Goal: Task Accomplishment & Management: Use online tool/utility

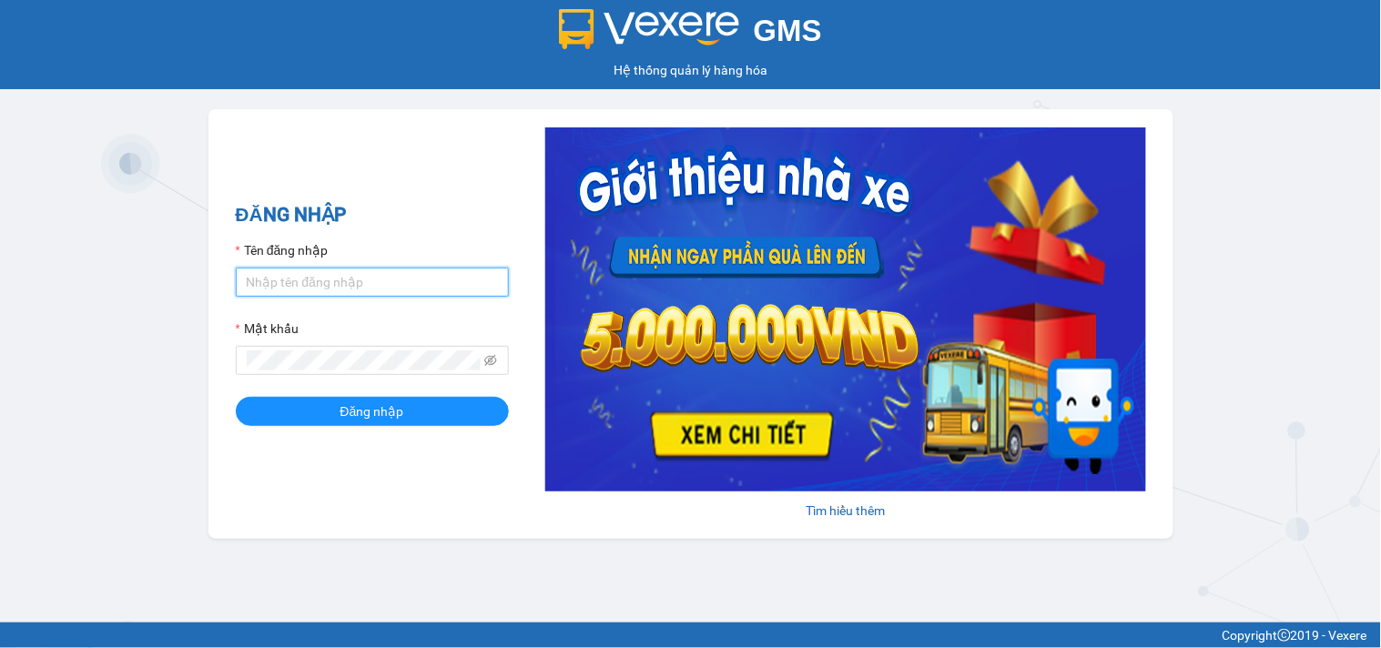
click at [308, 288] on input "Tên đăng nhập" at bounding box center [372, 282] width 273 height 29
type input "dthong.namcuonglimo"
click at [320, 350] on span at bounding box center [372, 360] width 273 height 29
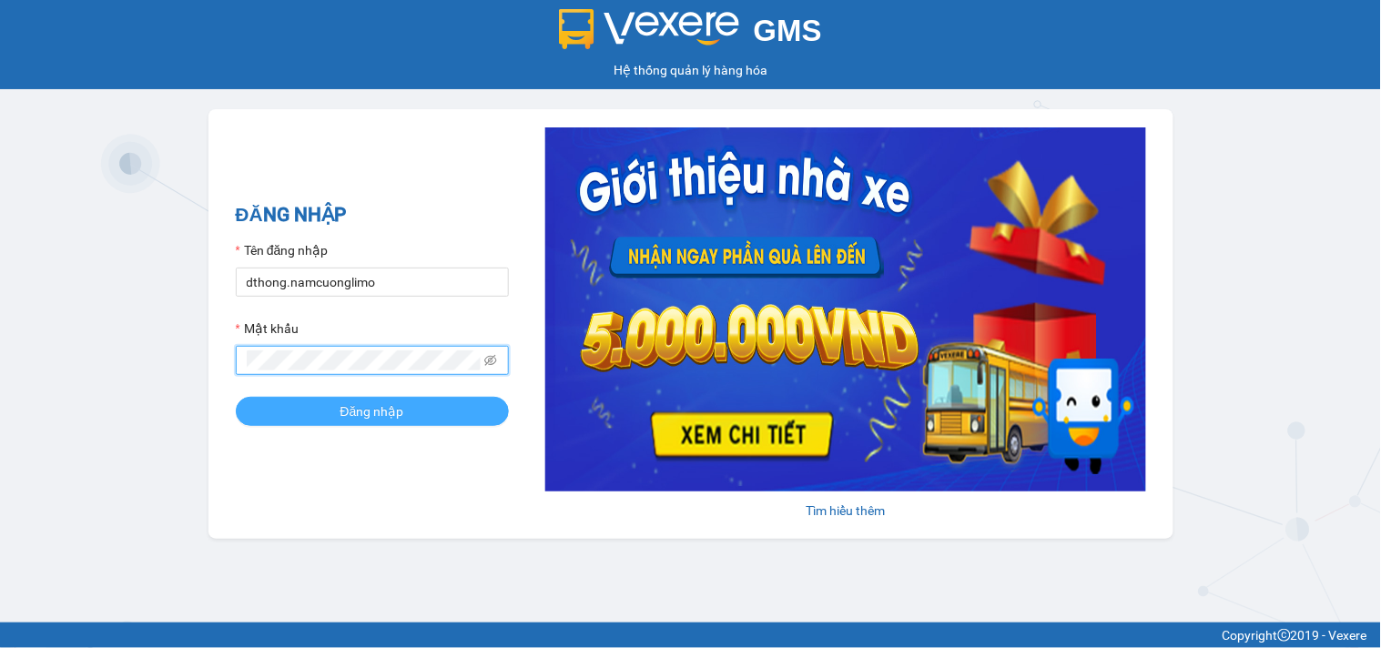
click at [369, 411] on span "Đăng nhập" at bounding box center [372, 411] width 64 height 20
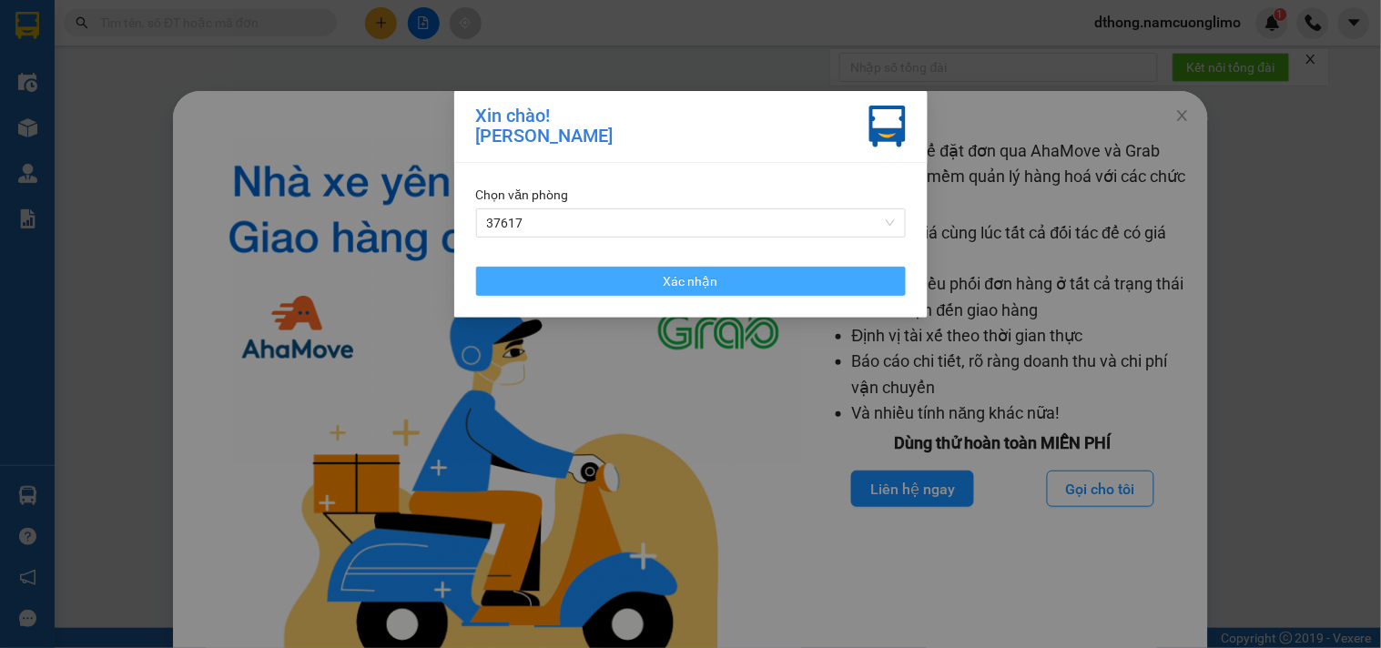
click at [665, 279] on span "Xác nhận" at bounding box center [691, 281] width 55 height 20
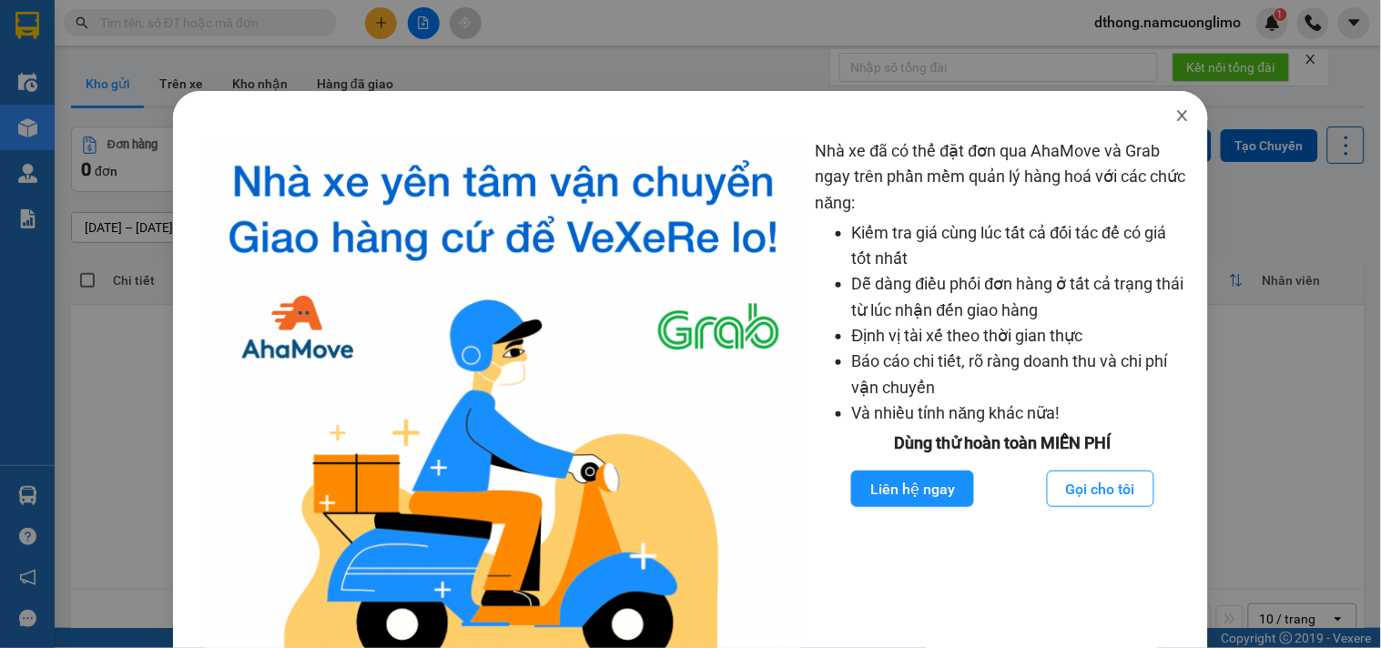
click at [1175, 119] on icon "close" at bounding box center [1182, 115] width 15 height 15
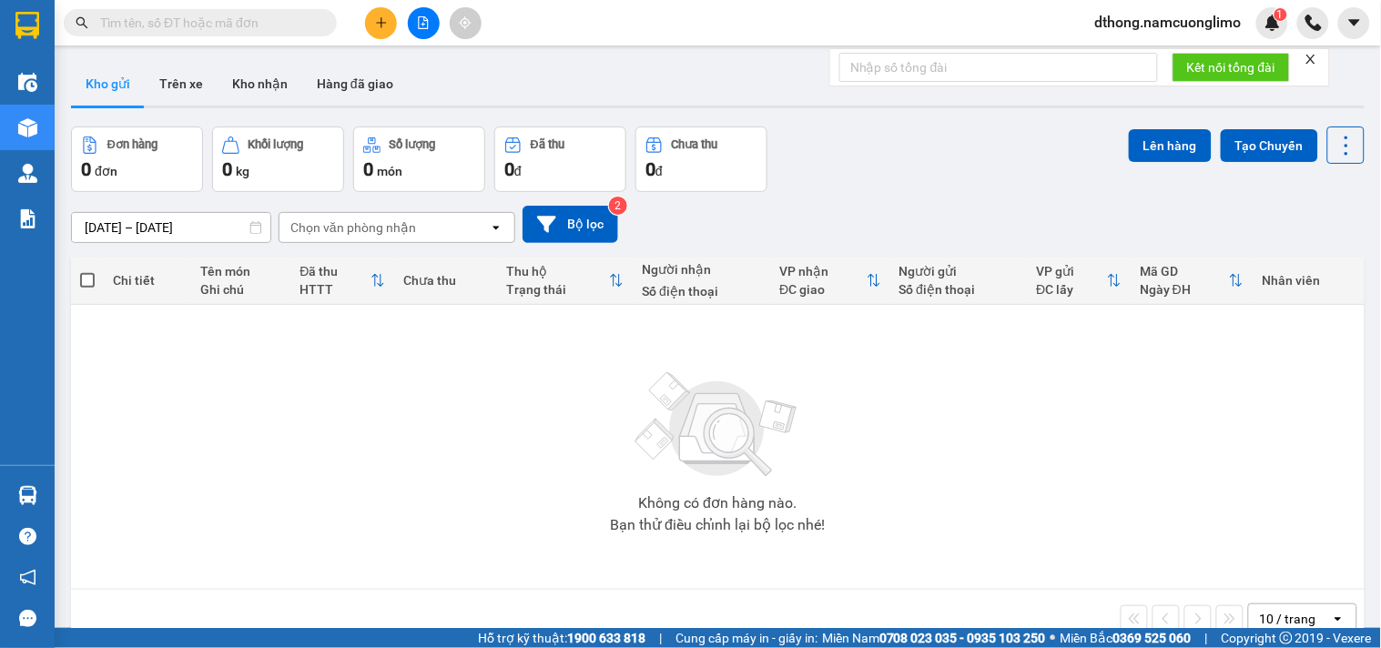
click at [1111, 25] on span "dthong.namcuonglimo" at bounding box center [1169, 22] width 176 height 23
click at [890, 166] on div "Đơn hàng 0 đơn Khối lượng 0 kg Số lượng 0 món Đã thu 0 đ Chưa thu 0 đ Lên hàng …" at bounding box center [718, 160] width 1294 height 66
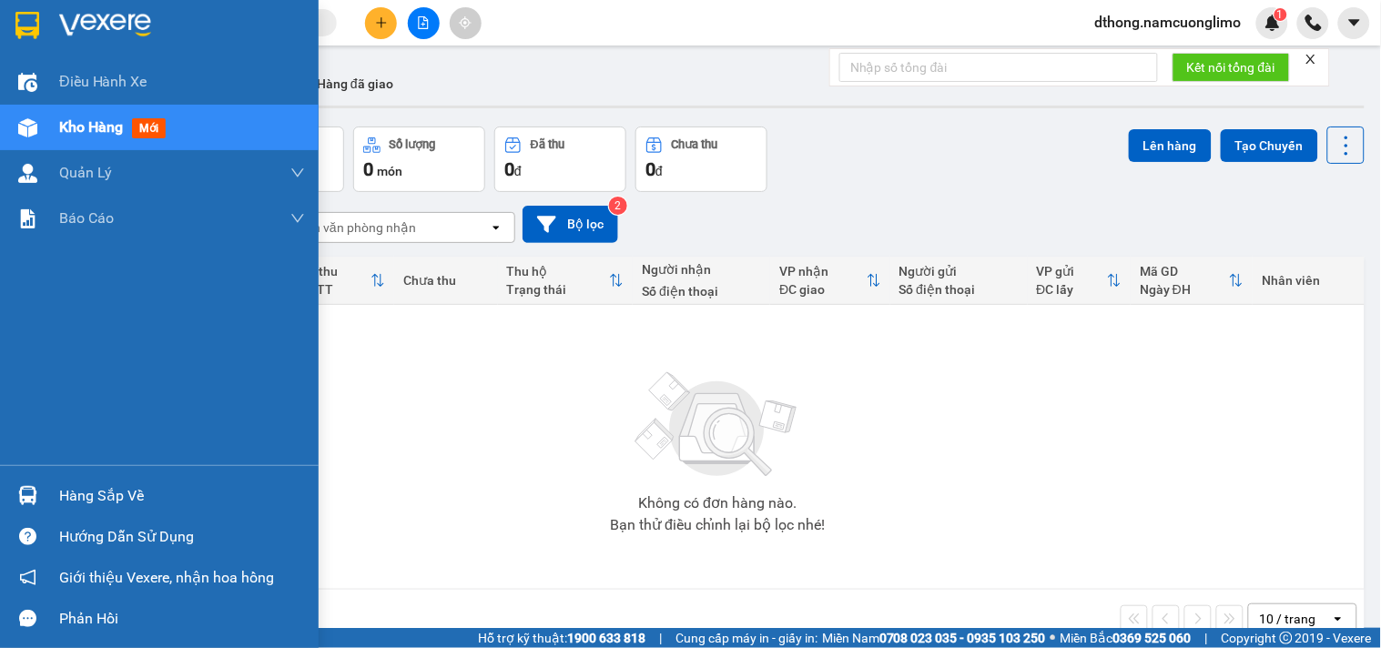
click at [60, 484] on div "Hàng sắp về" at bounding box center [182, 496] width 246 height 27
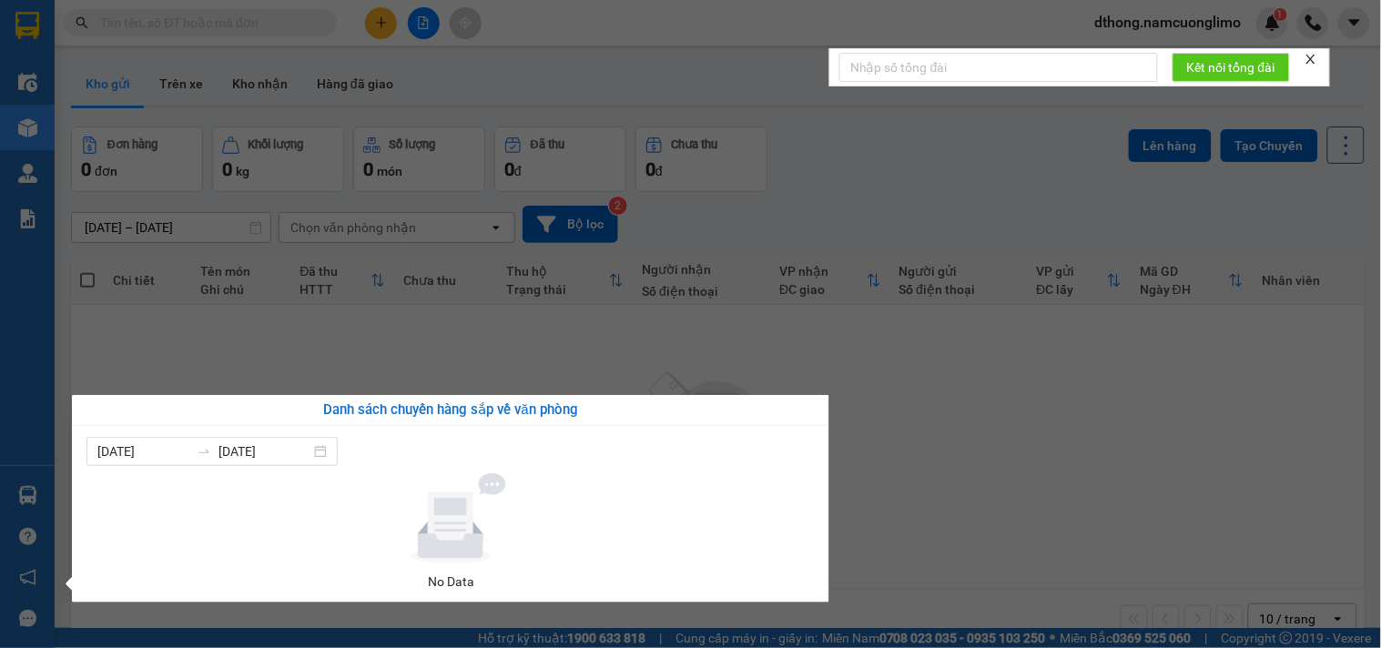
click at [612, 77] on section "Kết quả tìm kiếm ( 0 ) Bộ lọc No Data dthong.namcuonglimo 1 Điều hành xe Kho hà…" at bounding box center [690, 324] width 1381 height 648
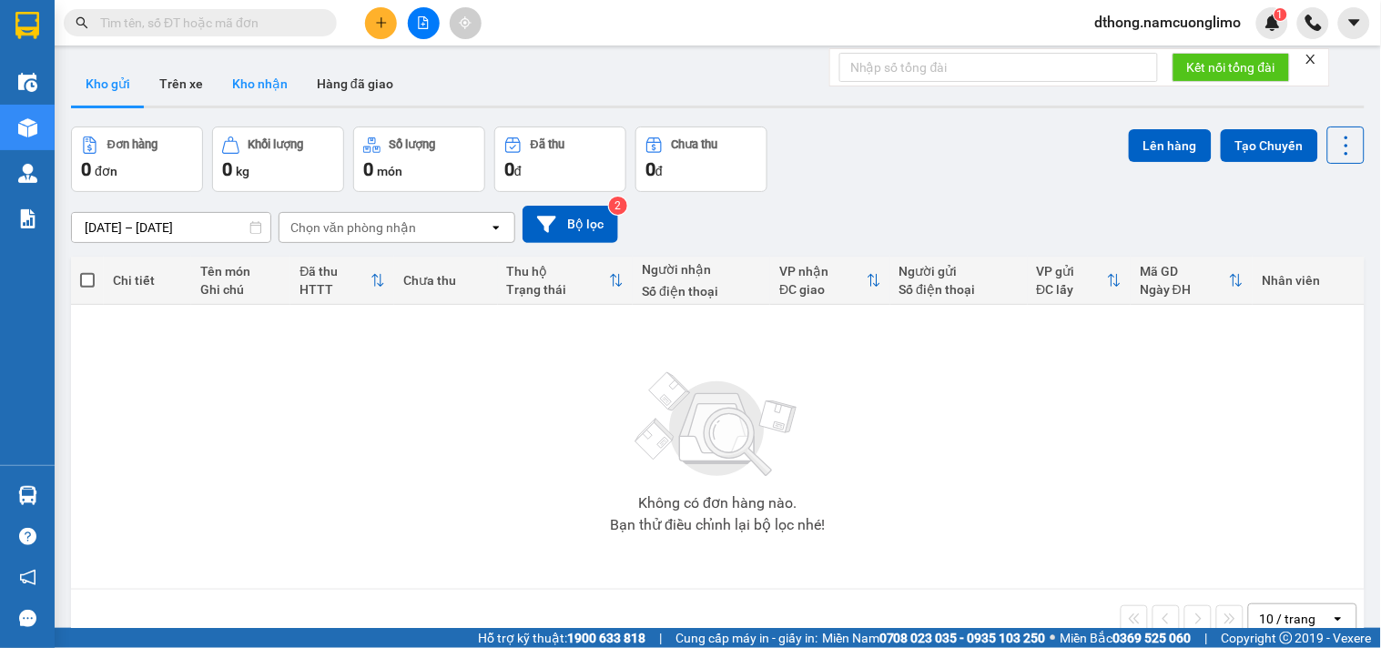
click at [229, 84] on button "Kho nhận" at bounding box center [260, 84] width 85 height 44
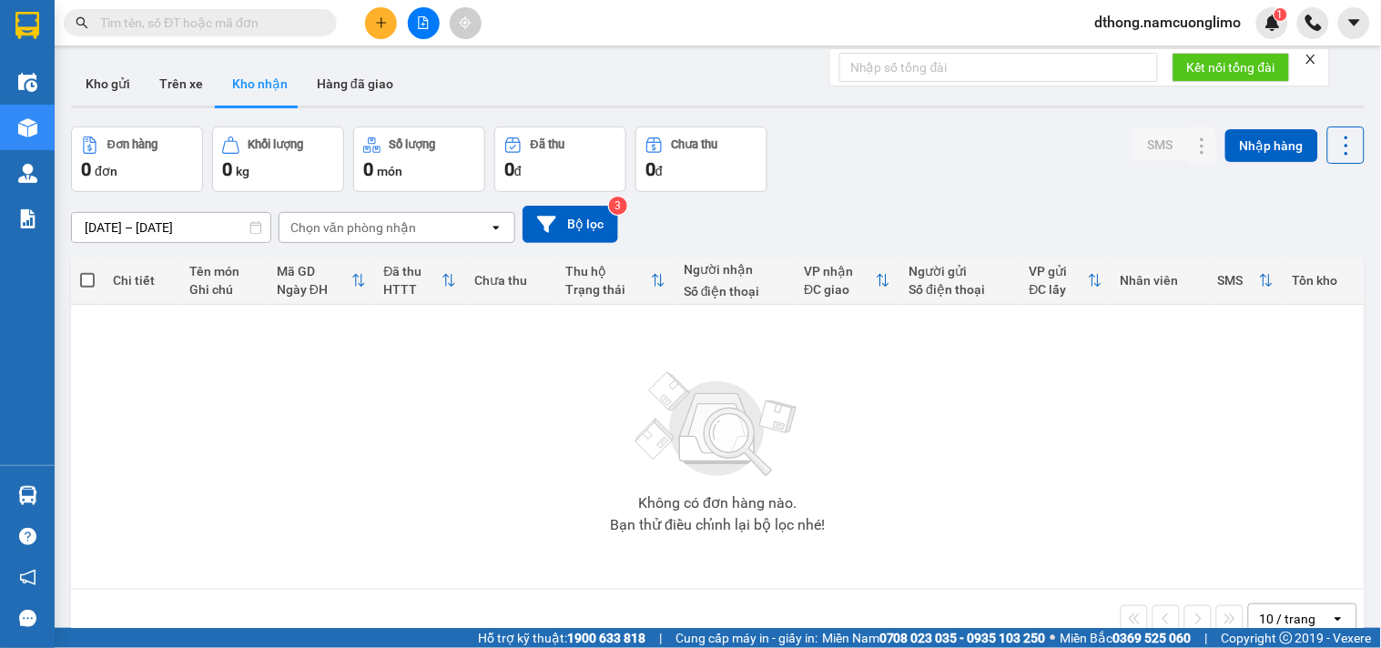
click at [1150, 22] on span "dthong.namcuonglimo" at bounding box center [1169, 22] width 176 height 23
click at [1135, 50] on span "Đăng xuất" at bounding box center [1175, 56] width 140 height 20
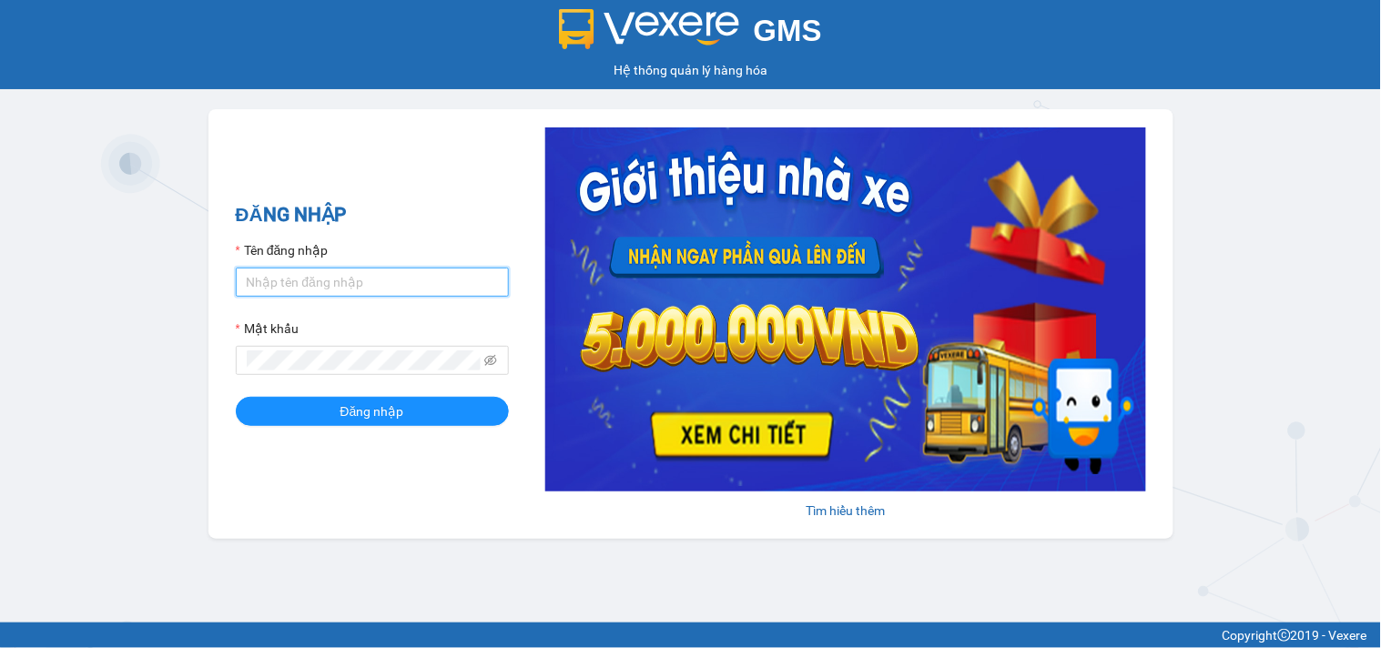
click at [329, 273] on input "Tên đăng nhập" at bounding box center [372, 282] width 273 height 29
type input "dthong.namcuonglimo"
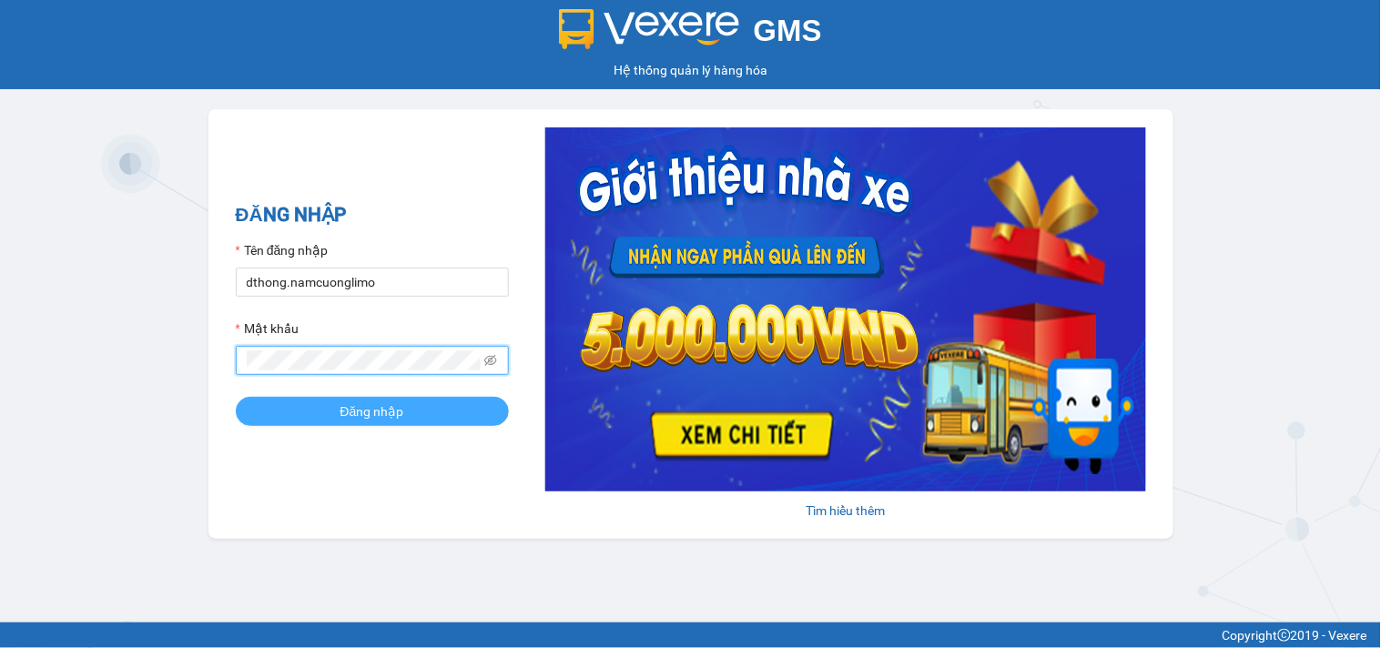
click at [376, 420] on span "Đăng nhập" at bounding box center [372, 411] width 64 height 20
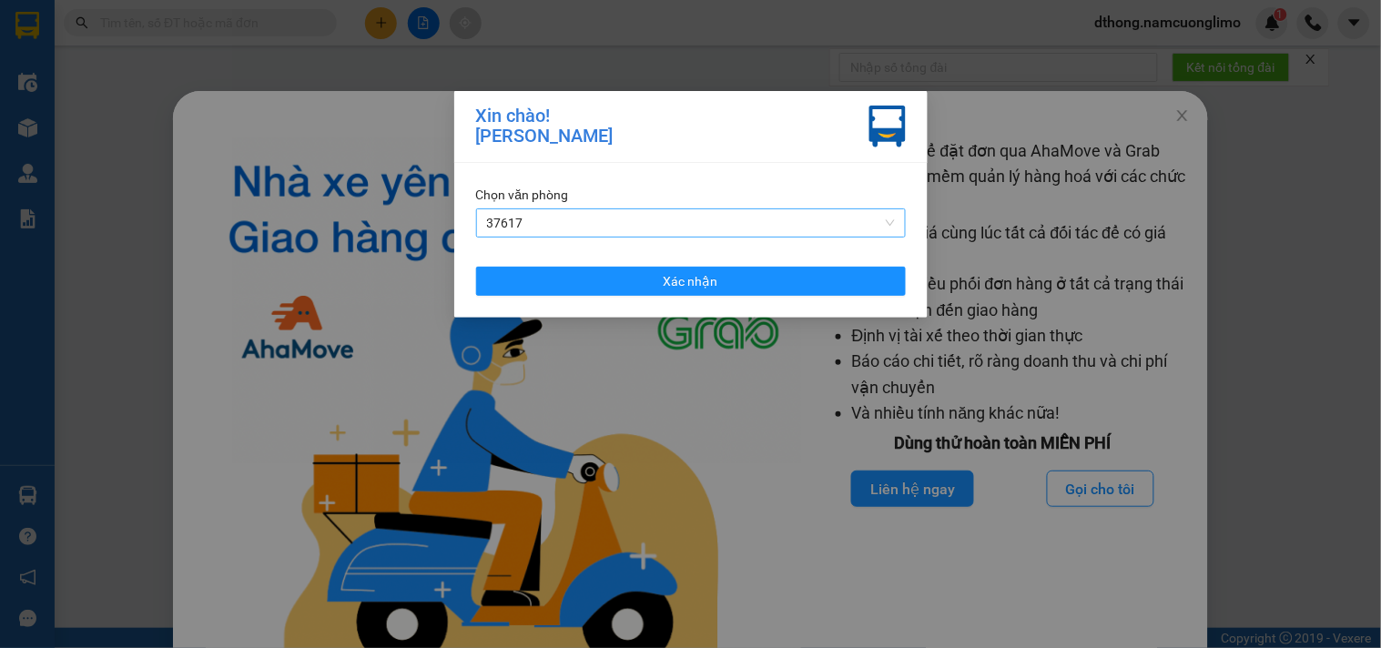
click at [689, 231] on span "37617" at bounding box center [691, 222] width 408 height 27
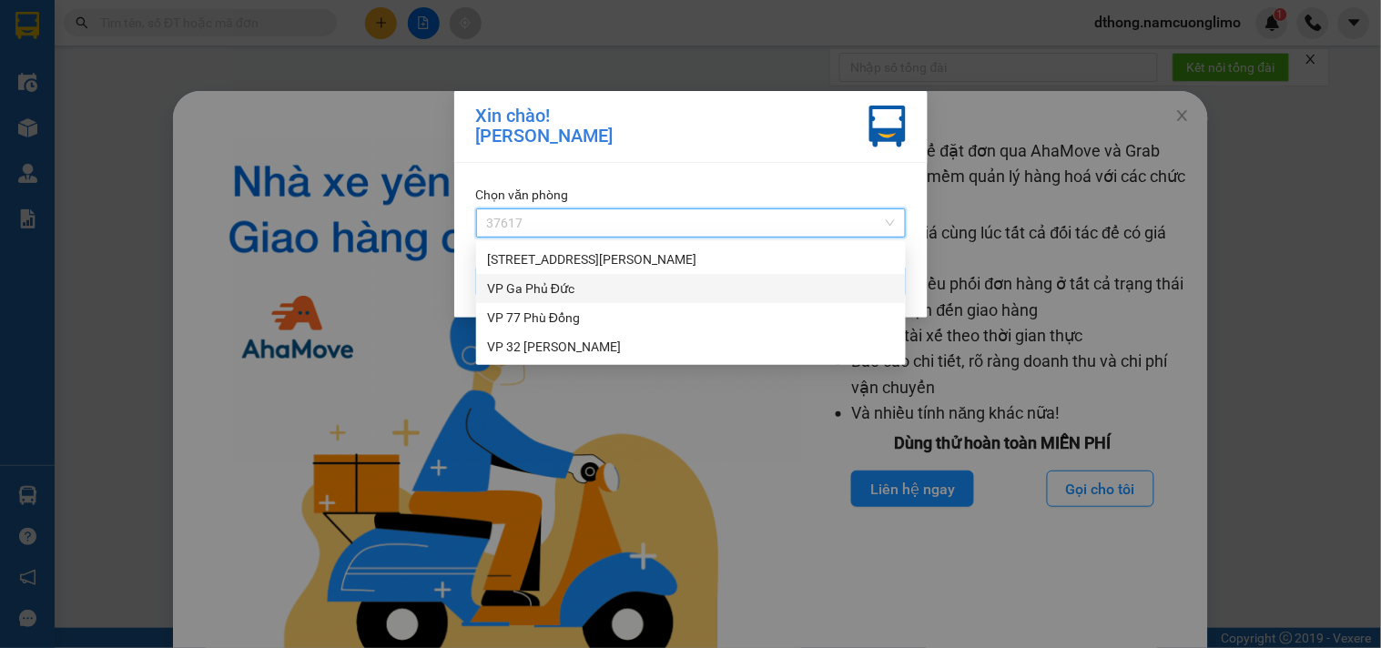
click at [592, 274] on div "VP Ga Phủ Đức" at bounding box center [691, 288] width 430 height 29
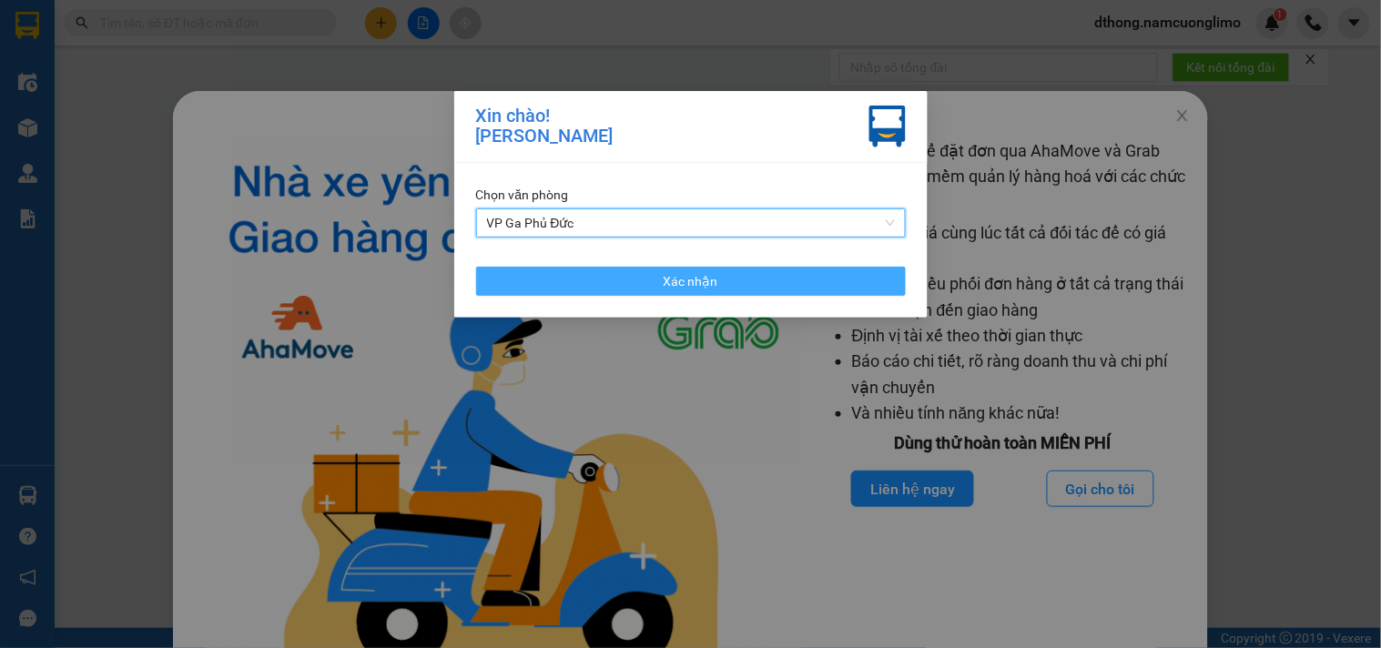
click at [706, 273] on span "Xác nhận" at bounding box center [691, 281] width 55 height 20
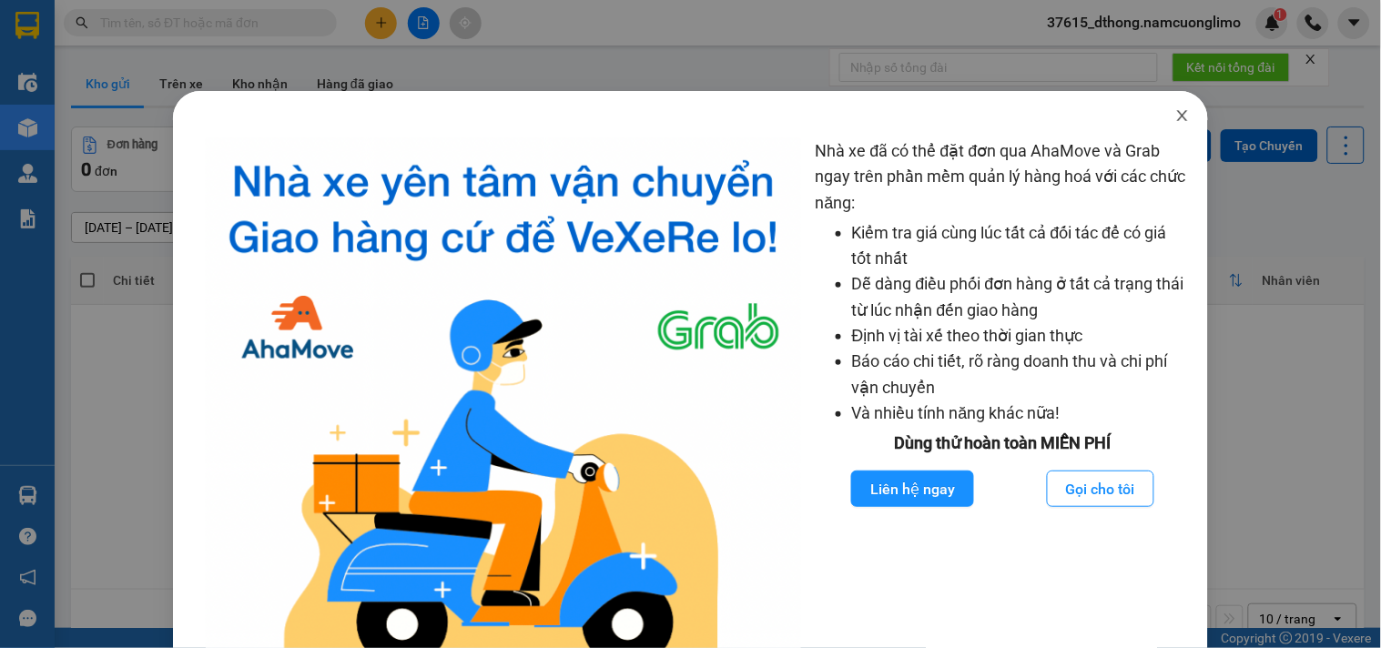
click at [1178, 119] on icon "close" at bounding box center [1183, 115] width 10 height 11
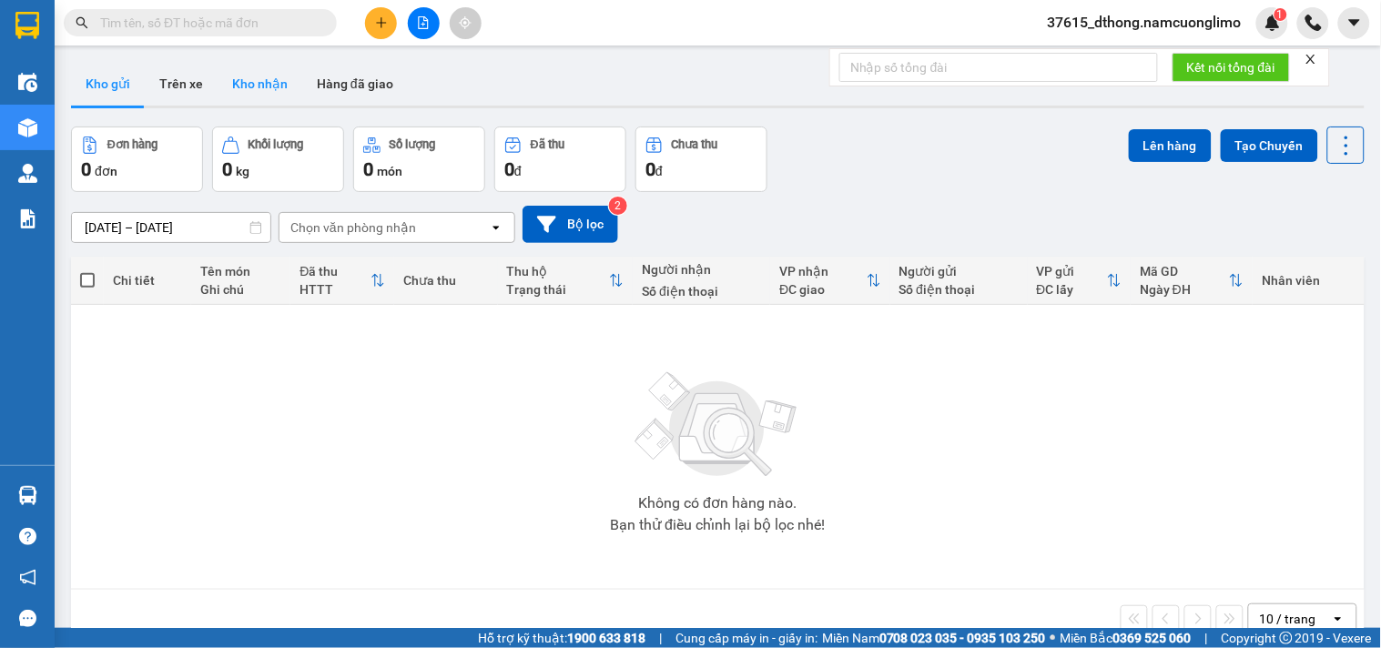
click at [250, 80] on button "Kho nhận" at bounding box center [260, 84] width 85 height 44
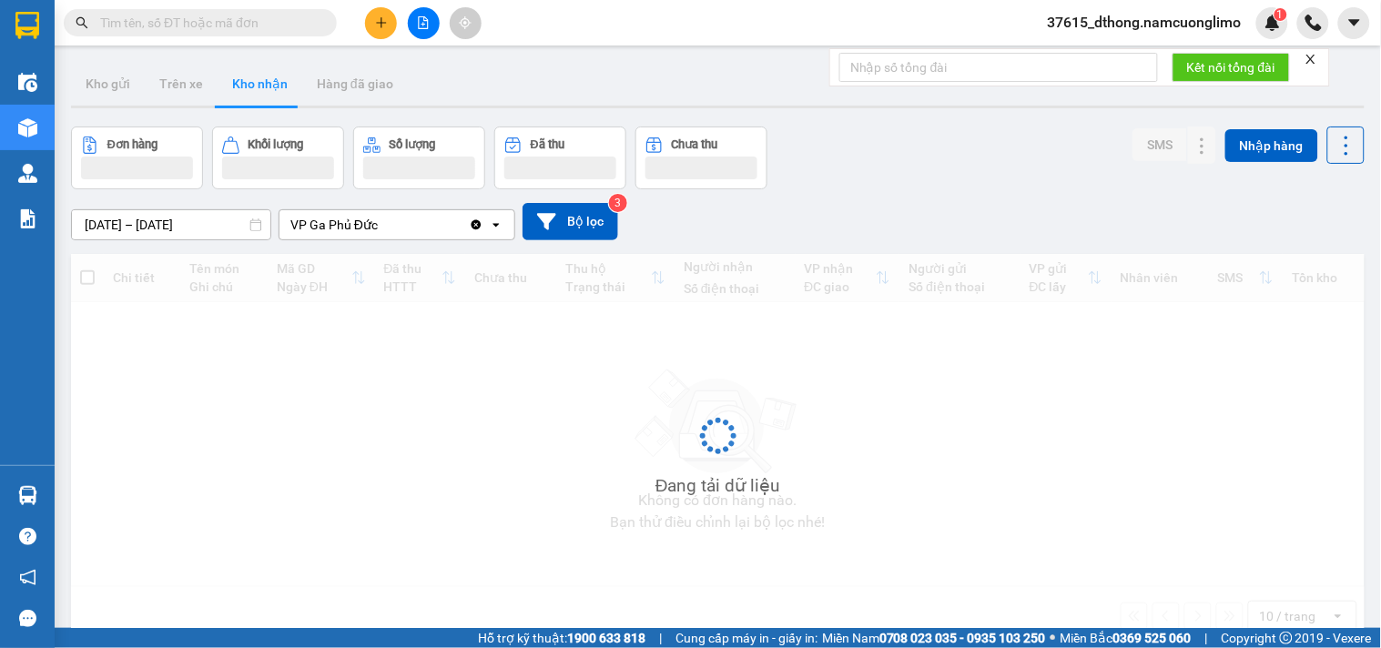
click at [250, 80] on button "Kho nhận" at bounding box center [260, 84] width 85 height 44
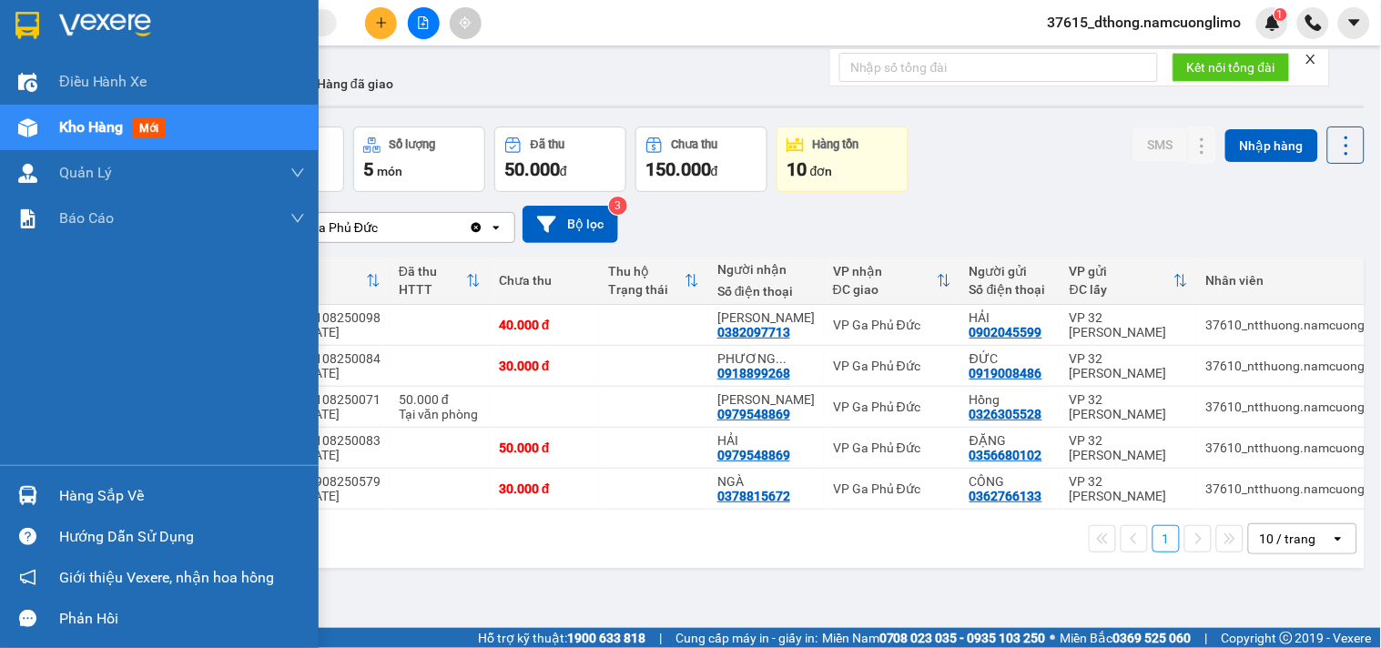
click at [95, 493] on div "Hàng sắp về" at bounding box center [182, 496] width 246 height 27
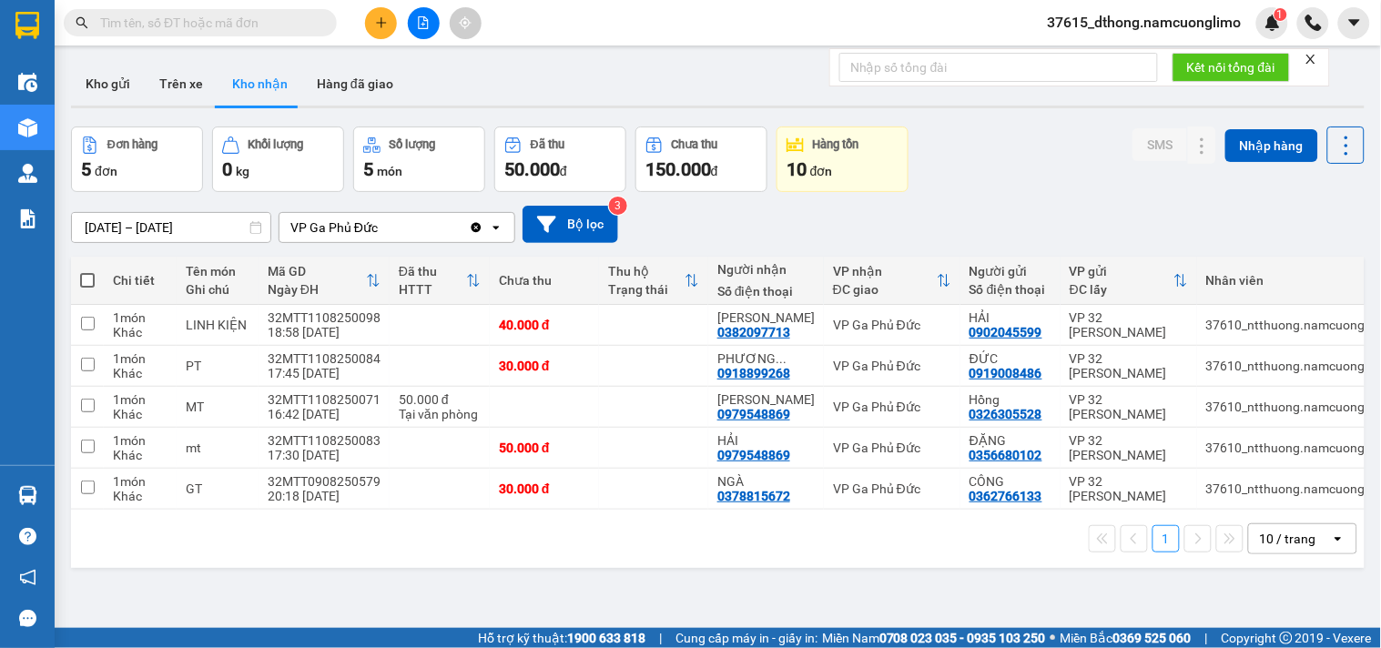
click at [1011, 164] on section "Kết quả tìm kiếm ( 0 ) Bộ lọc No Data 37615_dthong.namcuonglimo 1 Điều hành xe …" at bounding box center [690, 324] width 1381 height 648
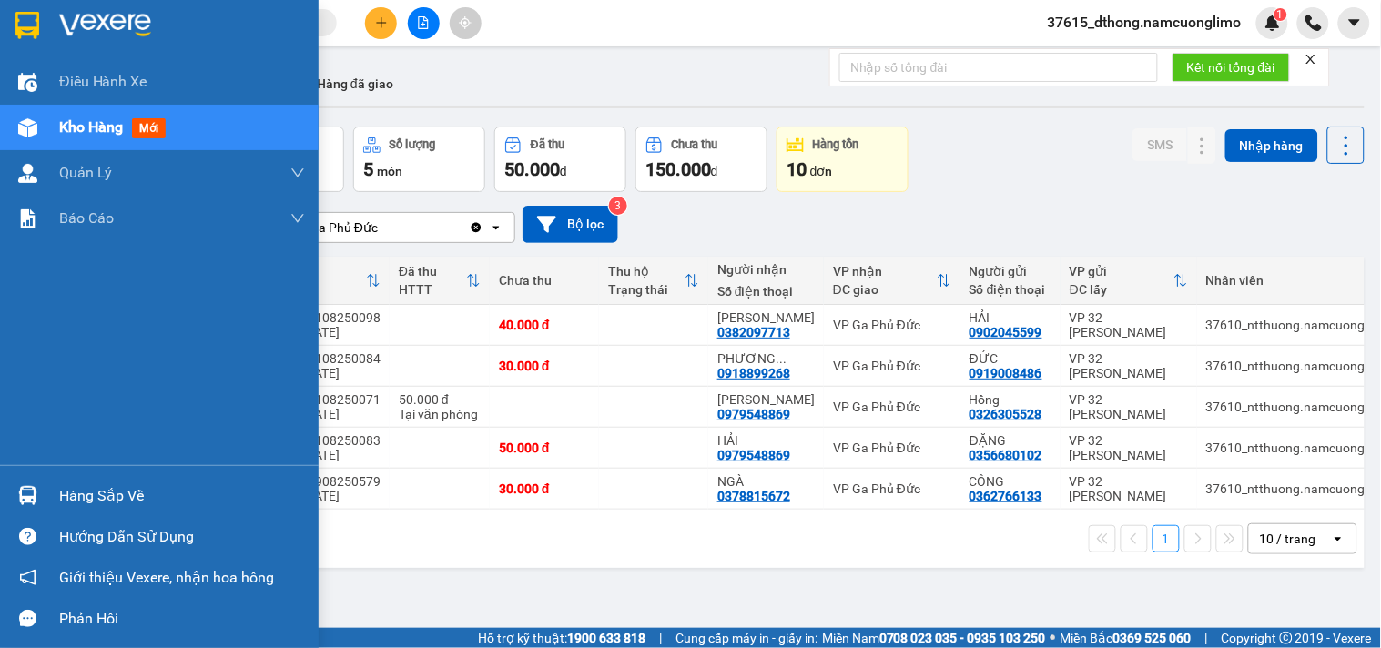
click at [96, 479] on div "Hàng sắp về" at bounding box center [159, 495] width 319 height 41
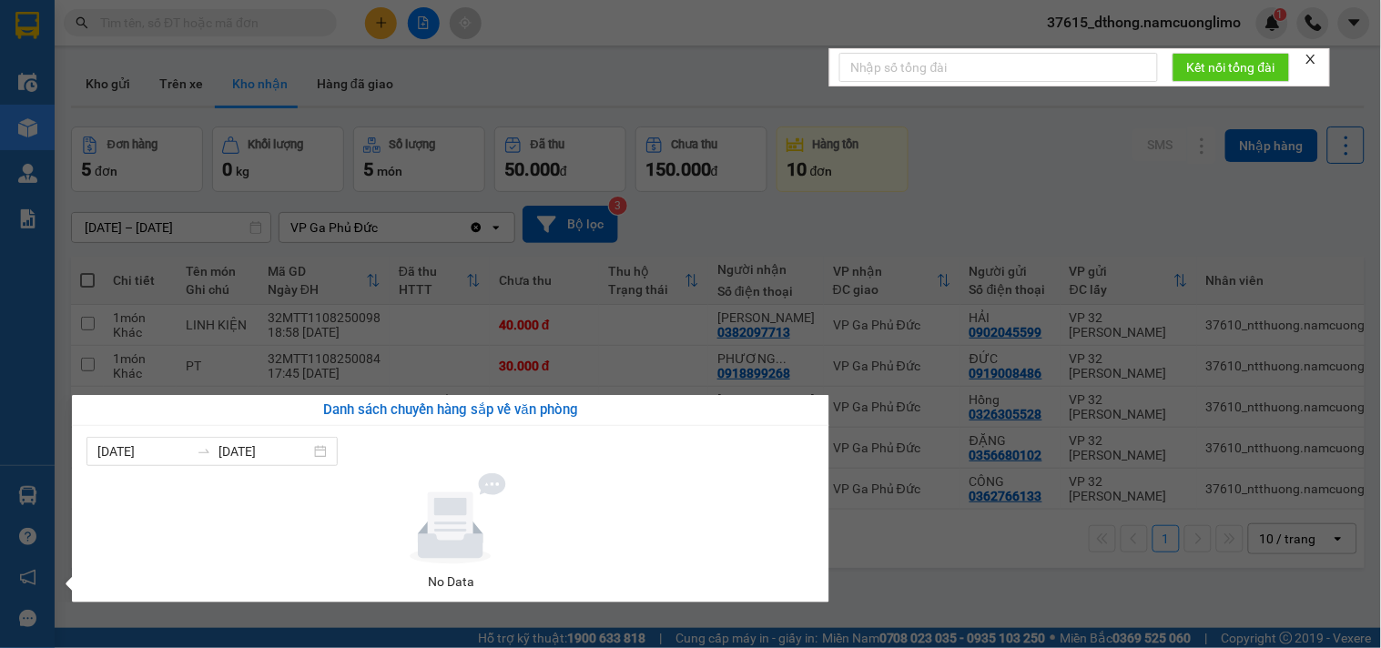
click at [949, 147] on section "Kết quả tìm kiếm ( 0 ) Bộ lọc No Data 37615_dthong.namcuonglimo 1 Điều hành xe …" at bounding box center [690, 324] width 1381 height 648
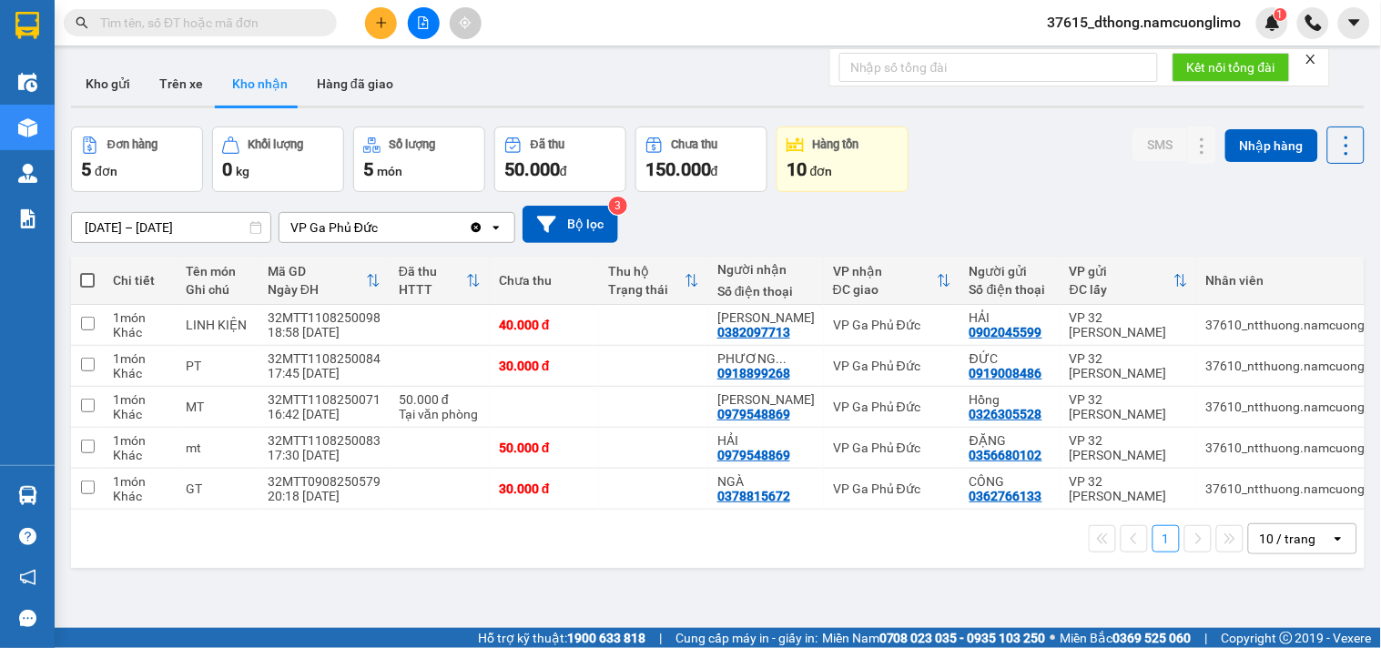
click at [211, 10] on span at bounding box center [200, 22] width 273 height 27
click at [176, 19] on input "text" at bounding box center [207, 23] width 215 height 20
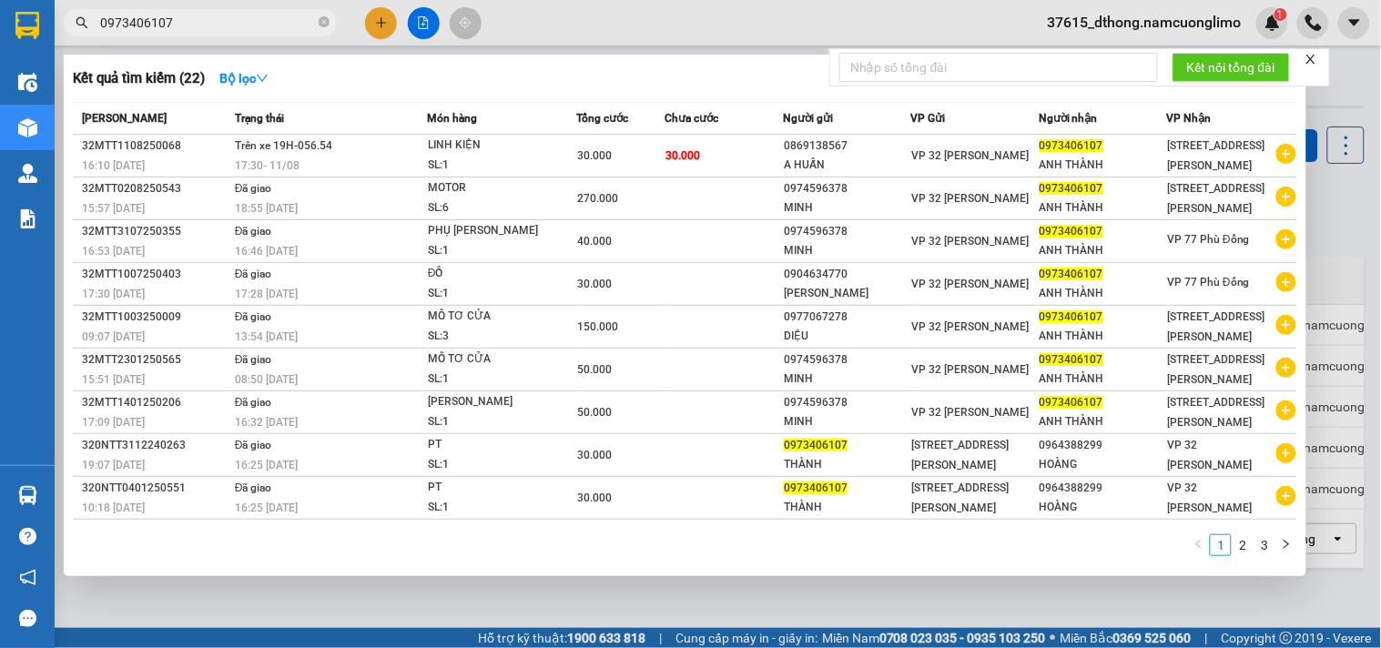
type input "0973406107"
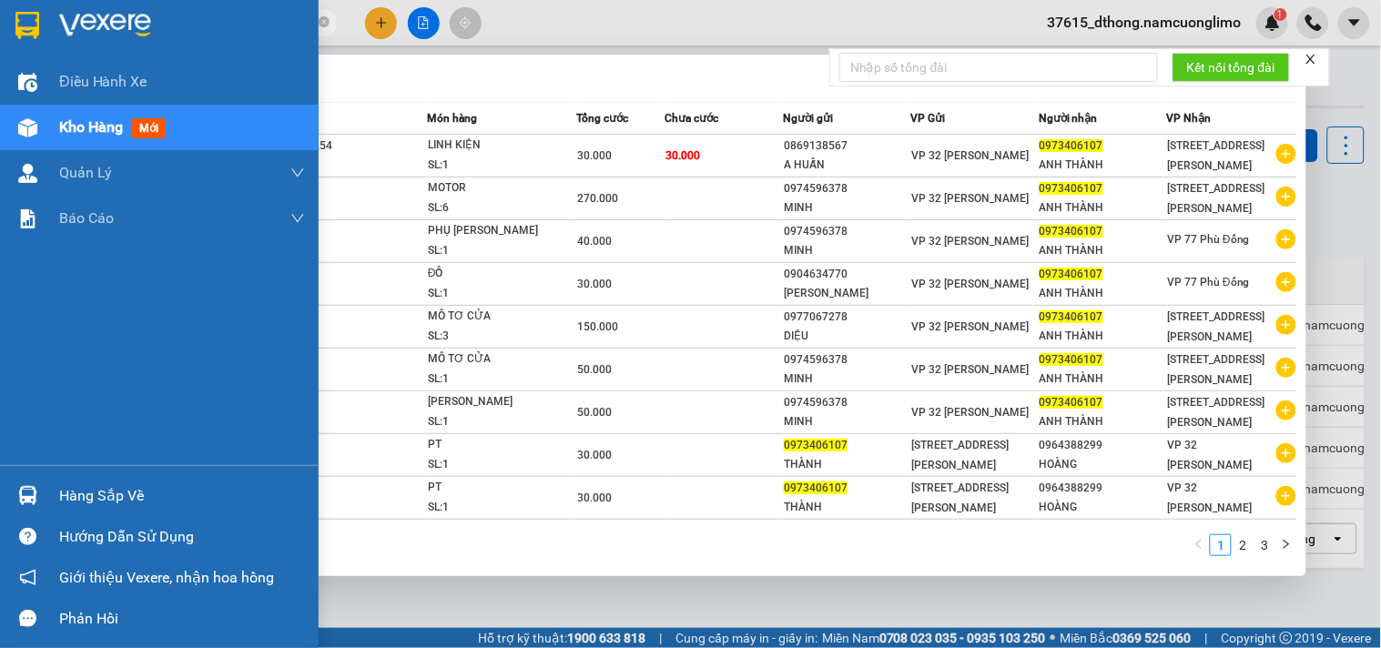
click at [102, 477] on div "Hàng sắp về" at bounding box center [159, 495] width 319 height 41
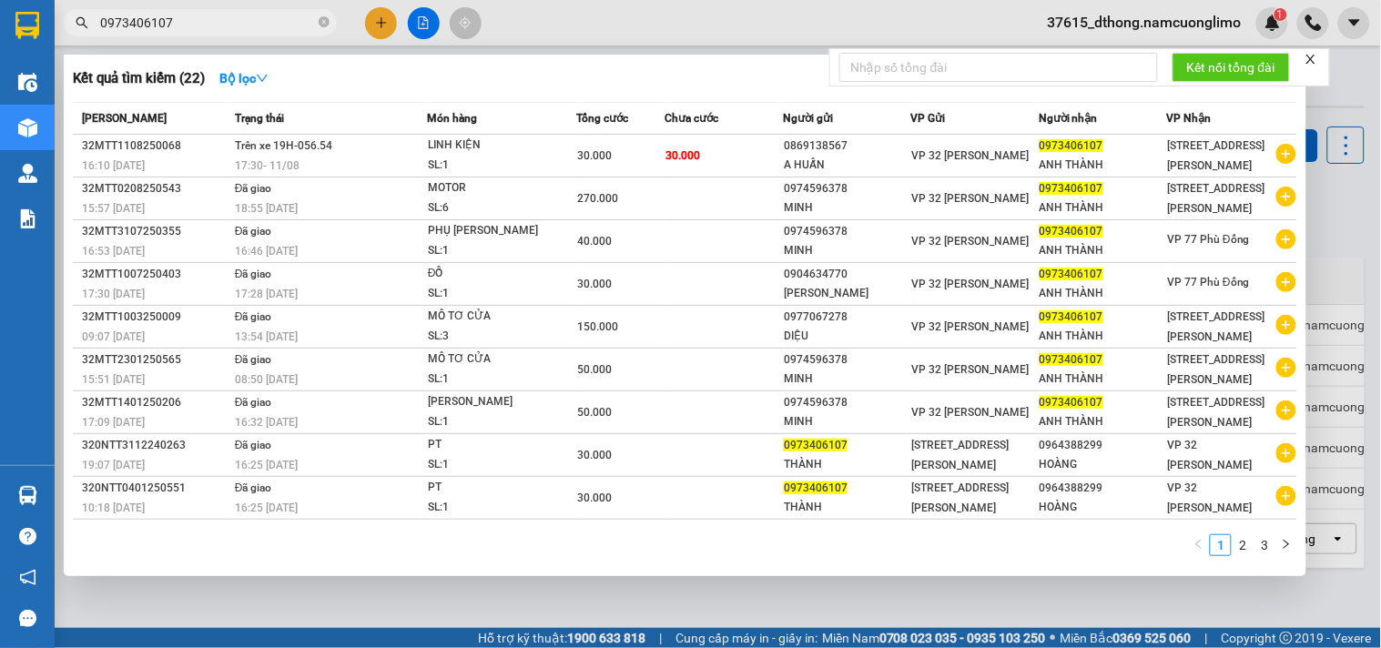
click at [1336, 212] on section "Kết quả tìm kiếm ( 22 ) Bộ lọc Mã ĐH Trạng thái Món hàng Tổng cước Chưa cước Ng…" at bounding box center [690, 324] width 1381 height 648
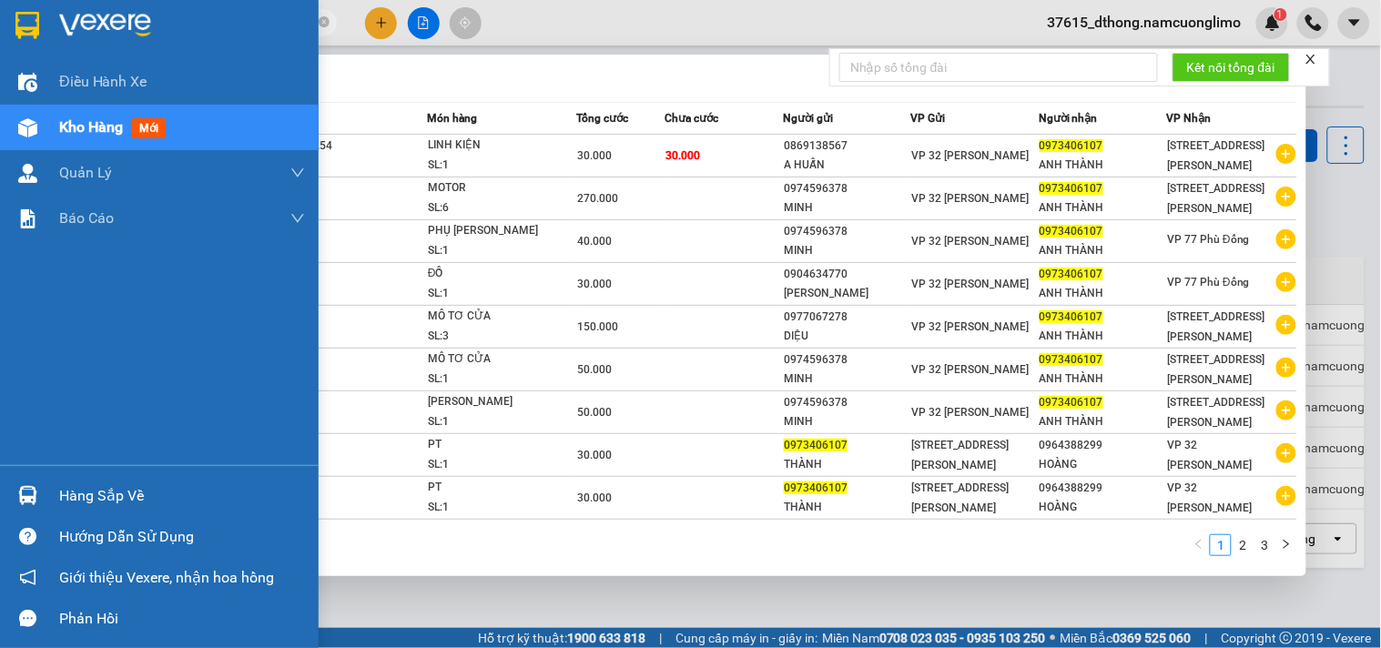
click at [74, 493] on div "Hàng sắp về" at bounding box center [182, 496] width 246 height 27
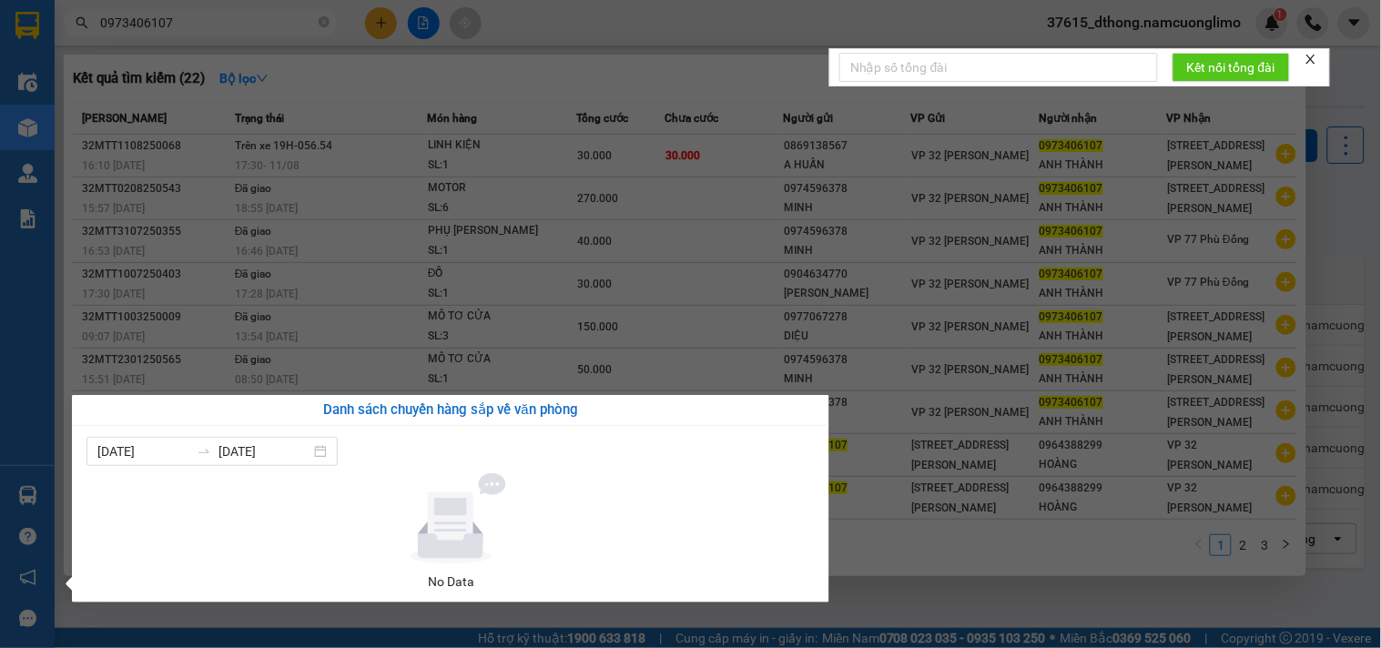
click at [1344, 229] on section "Kết quả tìm kiếm ( 22 ) Bộ lọc Mã ĐH Trạng thái Món hàng Tổng cước Chưa cước Ng…" at bounding box center [690, 324] width 1381 height 648
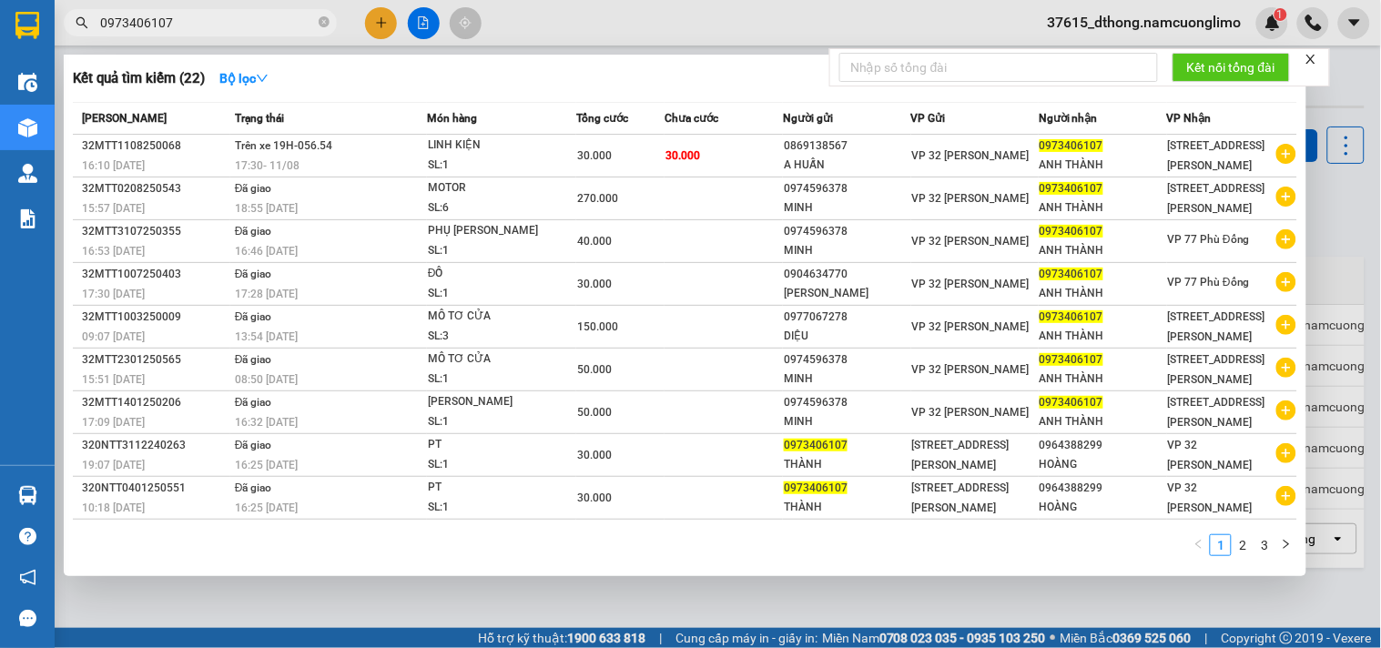
click at [1344, 228] on div at bounding box center [690, 324] width 1381 height 648
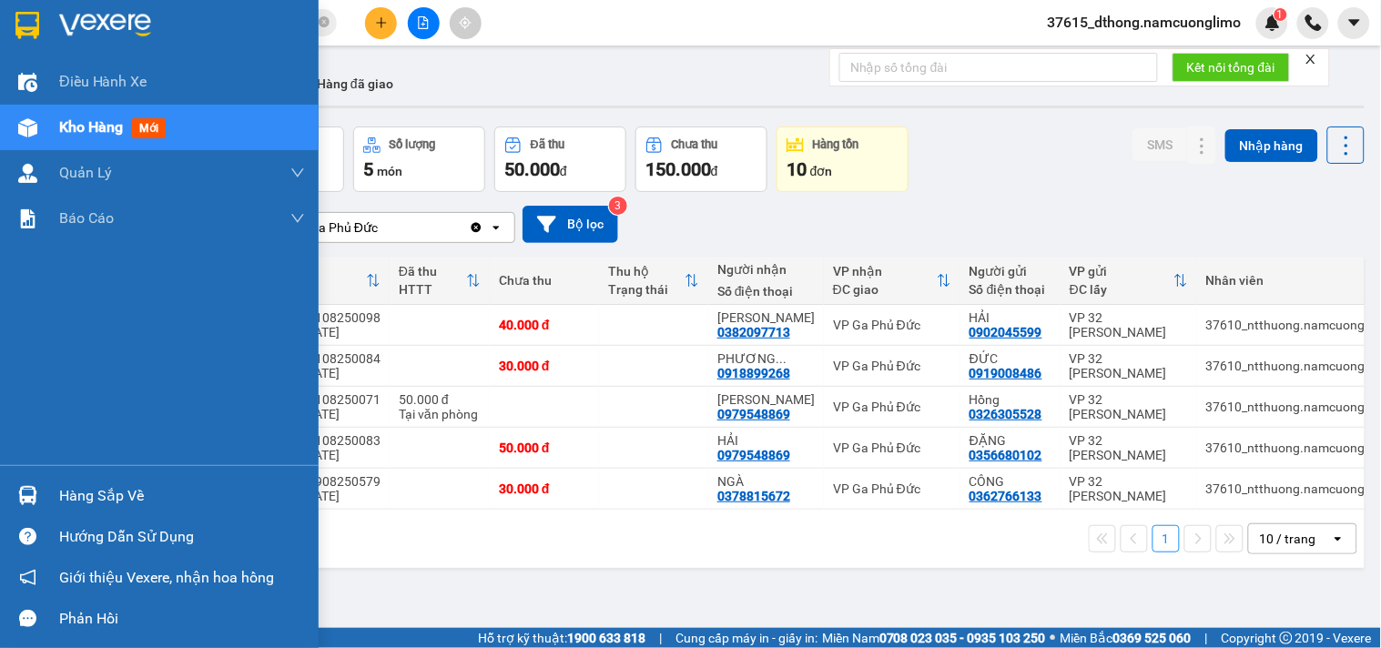
click at [88, 503] on div "Hàng sắp về" at bounding box center [182, 496] width 246 height 27
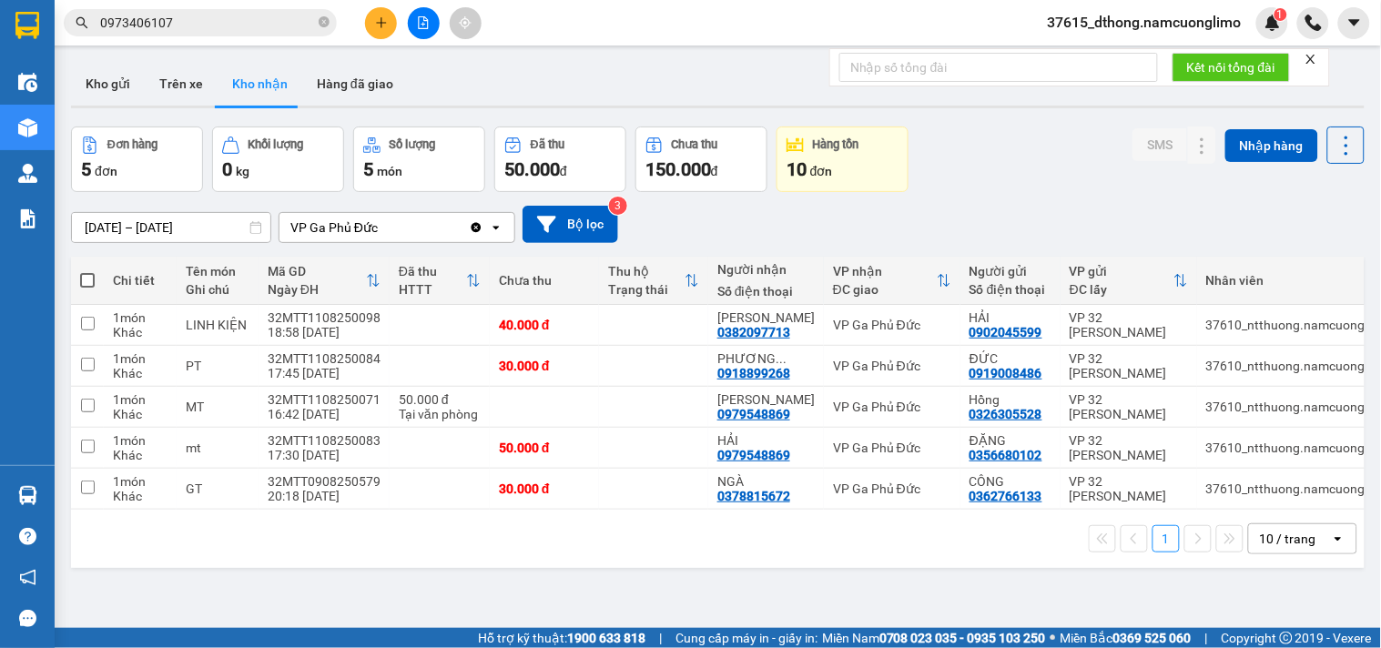
click at [981, 166] on section "Kết quả tìm kiếm ( 22 ) Bộ lọc Mã ĐH Trạng thái Món hàng Tổng cước Chưa cước Ng…" at bounding box center [690, 324] width 1381 height 648
click at [1129, 19] on span "37615_dthong.namcuonglimo" at bounding box center [1144, 22] width 223 height 23
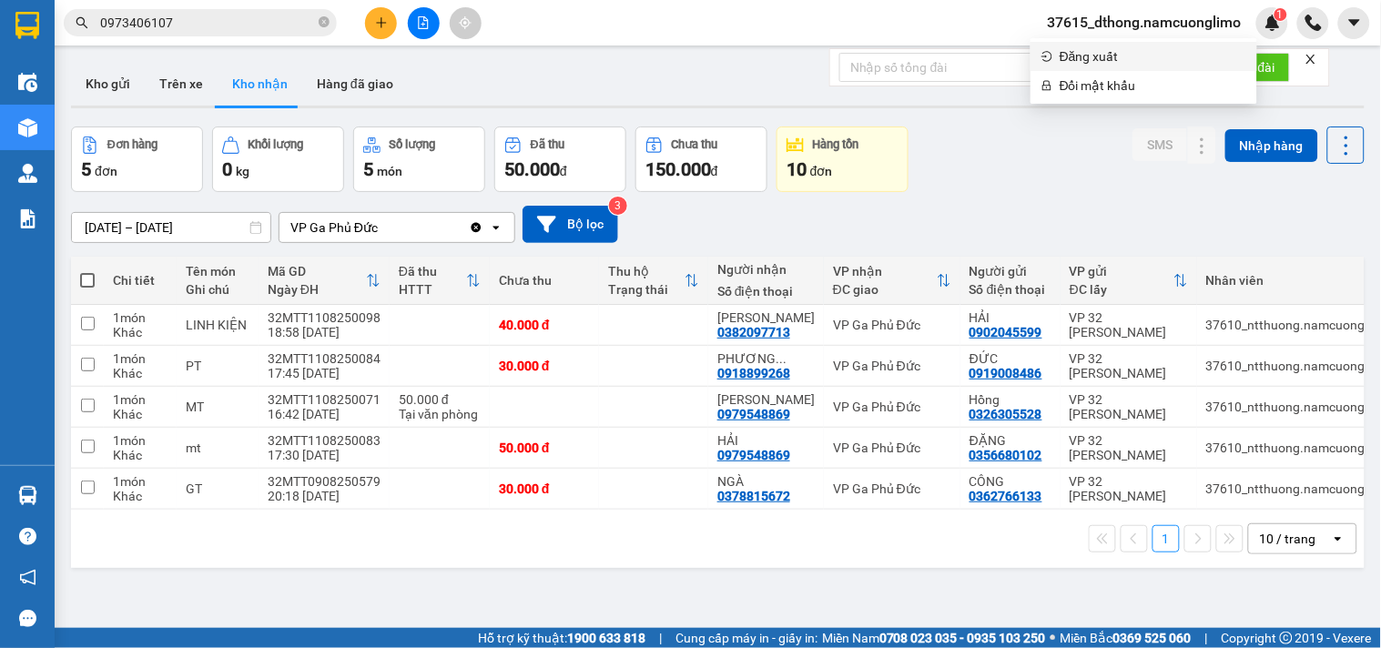
click at [1096, 55] on span "Đăng xuất" at bounding box center [1153, 56] width 187 height 20
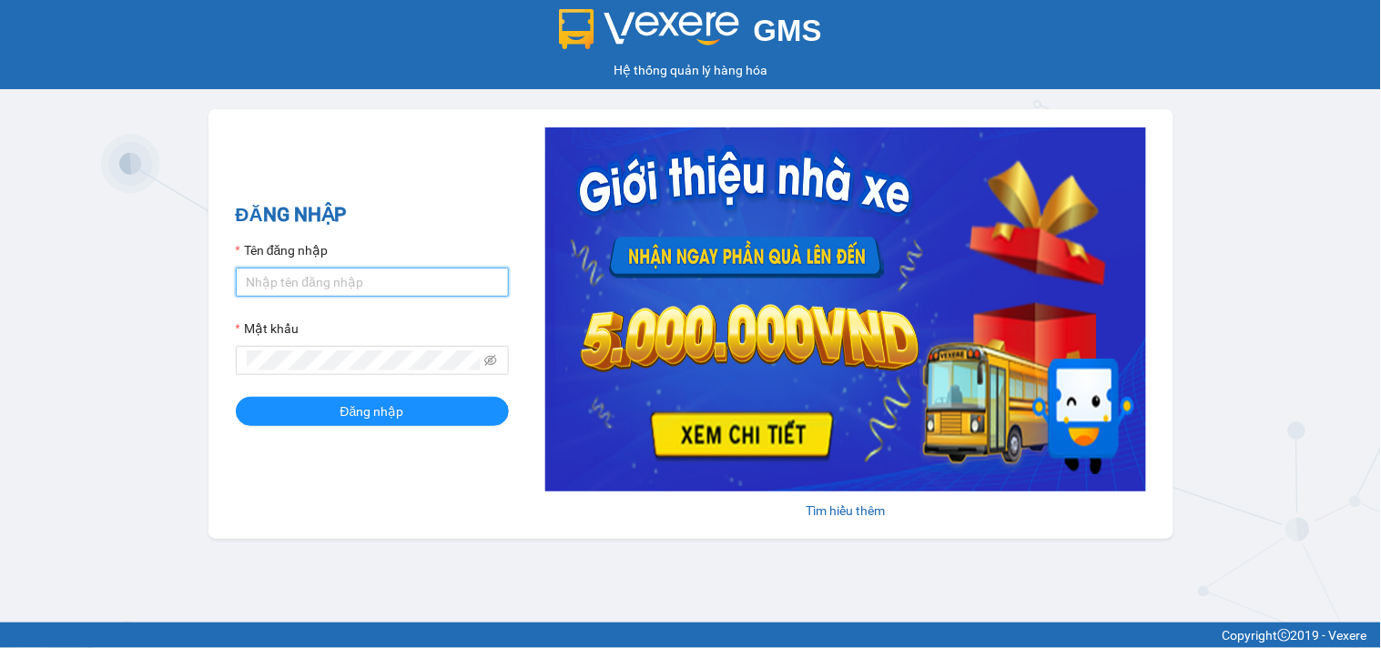
click at [326, 288] on input "Tên đăng nhập" at bounding box center [372, 282] width 273 height 29
type input "dthong.namcuonglimo"
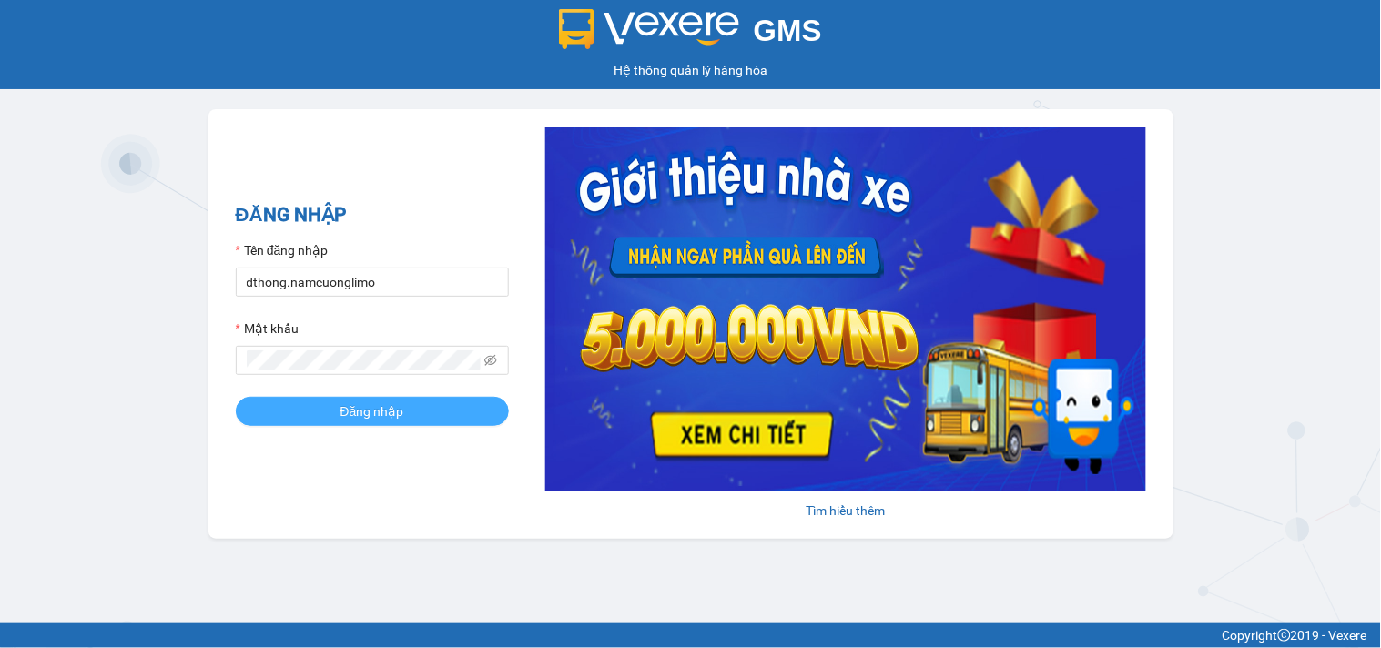
click at [412, 416] on button "Đăng nhập" at bounding box center [372, 411] width 273 height 29
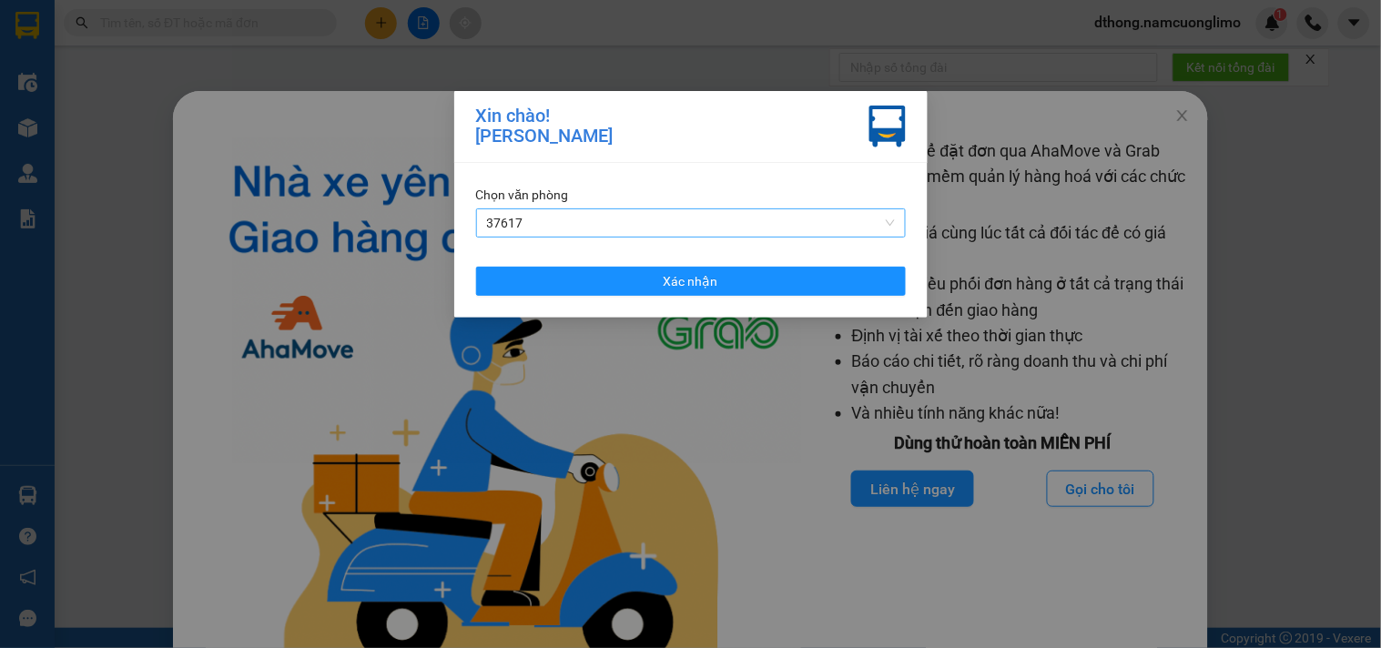
click at [699, 220] on span "37617" at bounding box center [691, 222] width 408 height 27
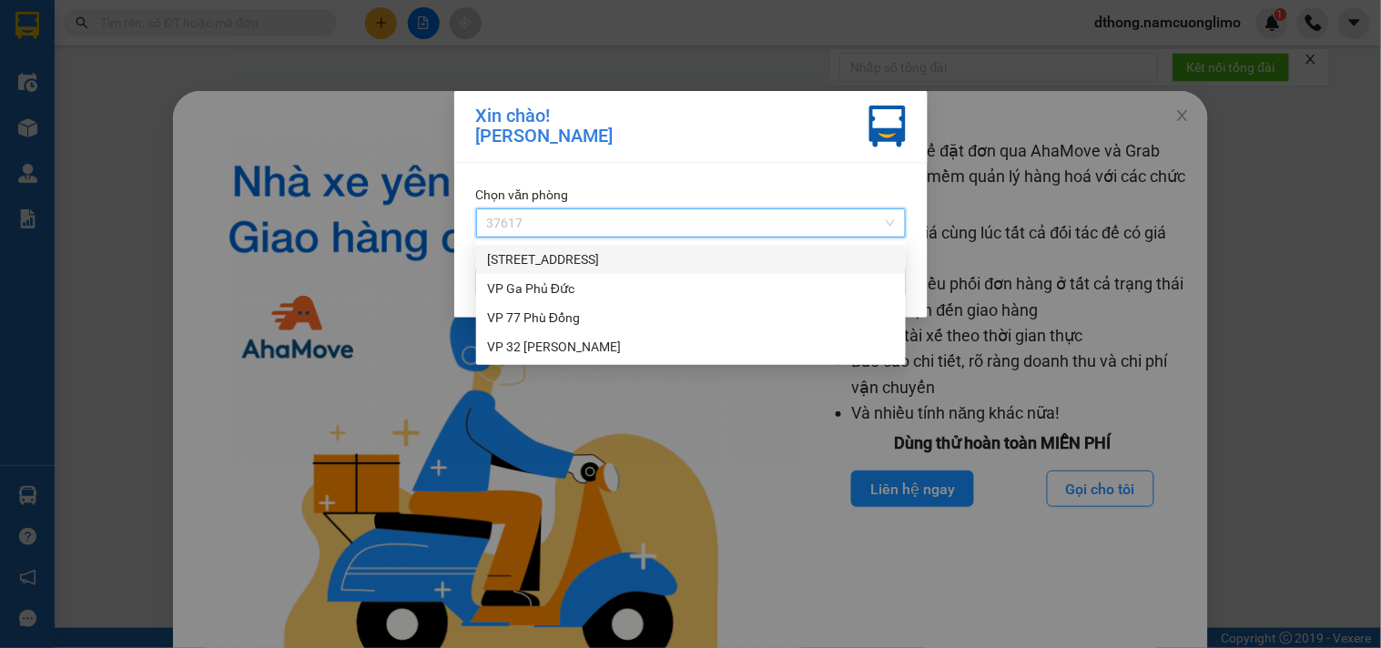
click at [553, 260] on div "142 Hai Bà Trưng" at bounding box center [691, 259] width 408 height 20
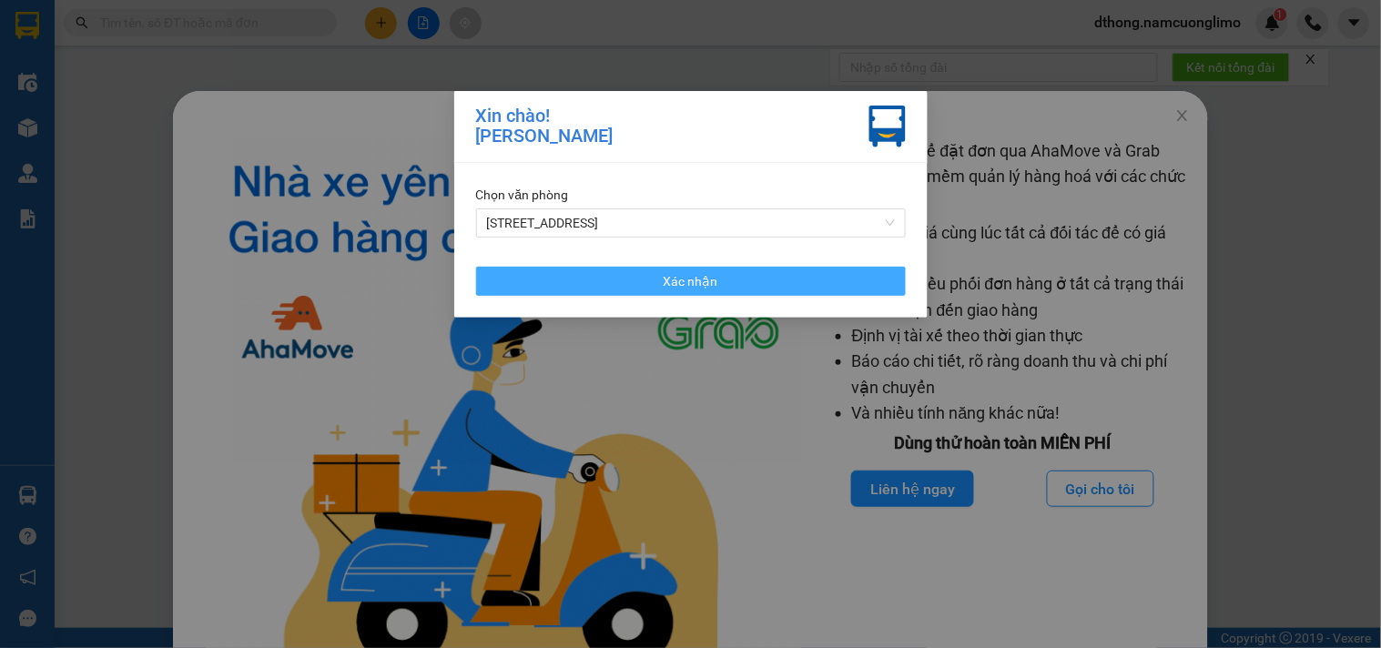
click at [728, 284] on button "Xác nhận" at bounding box center [691, 281] width 430 height 29
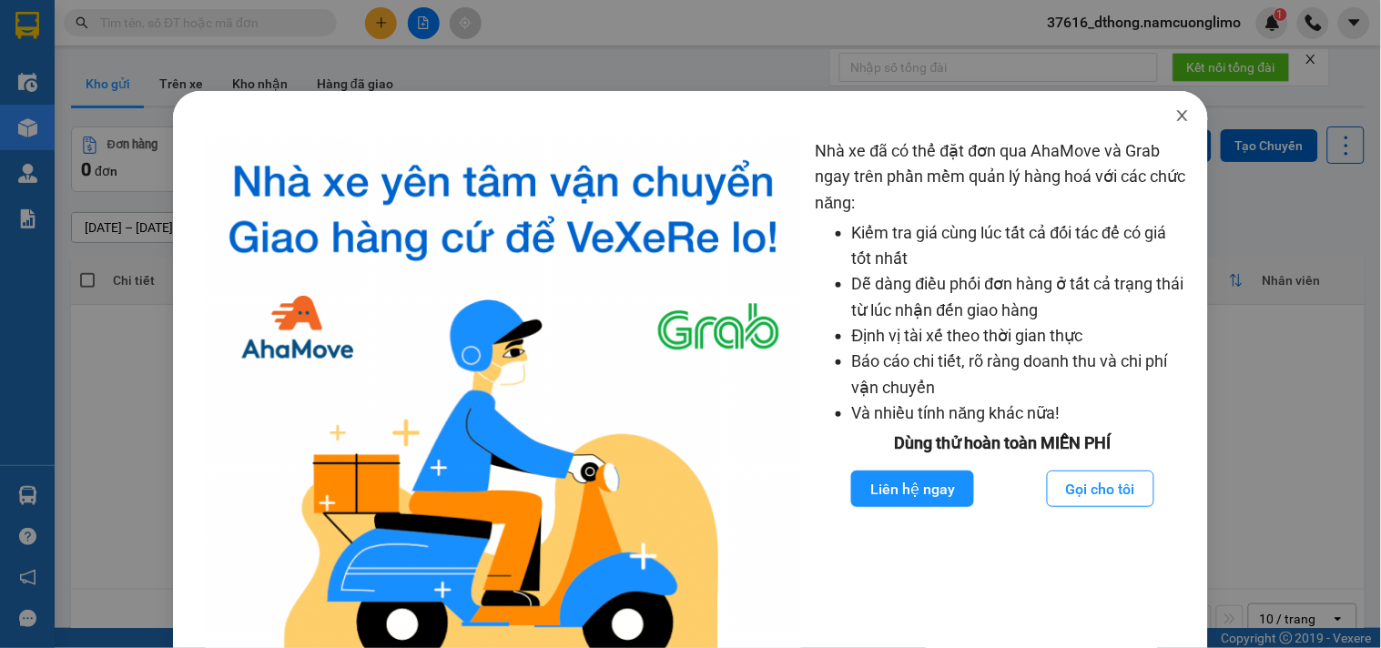
click at [1165, 107] on span "Close" at bounding box center [1182, 116] width 51 height 51
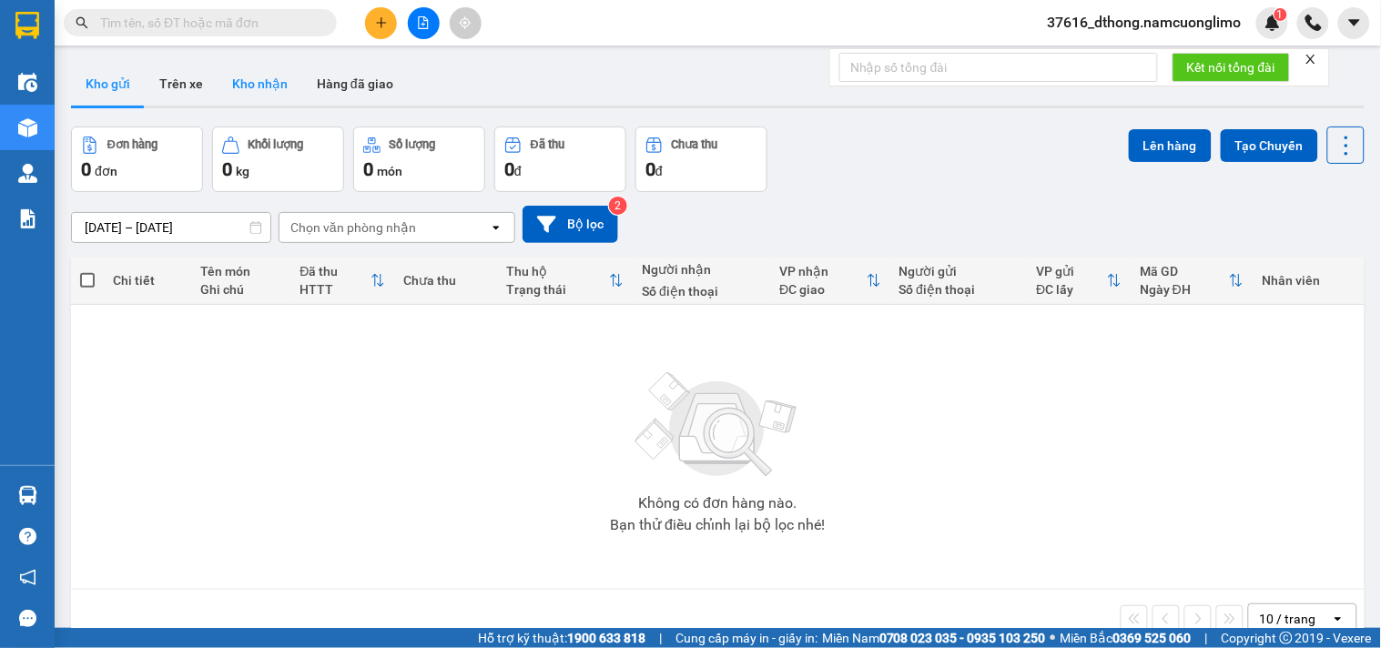
click at [232, 88] on button "Kho nhận" at bounding box center [260, 84] width 85 height 44
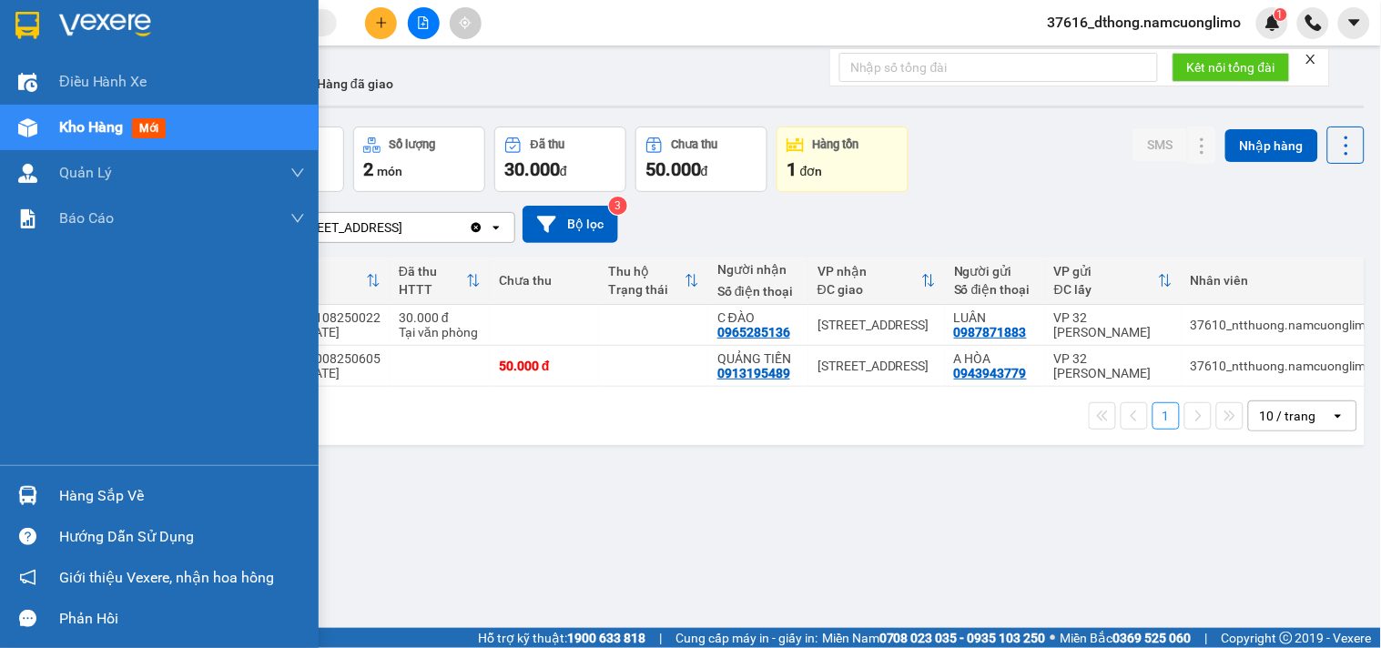
click at [125, 494] on div "Hàng sắp về" at bounding box center [182, 496] width 246 height 27
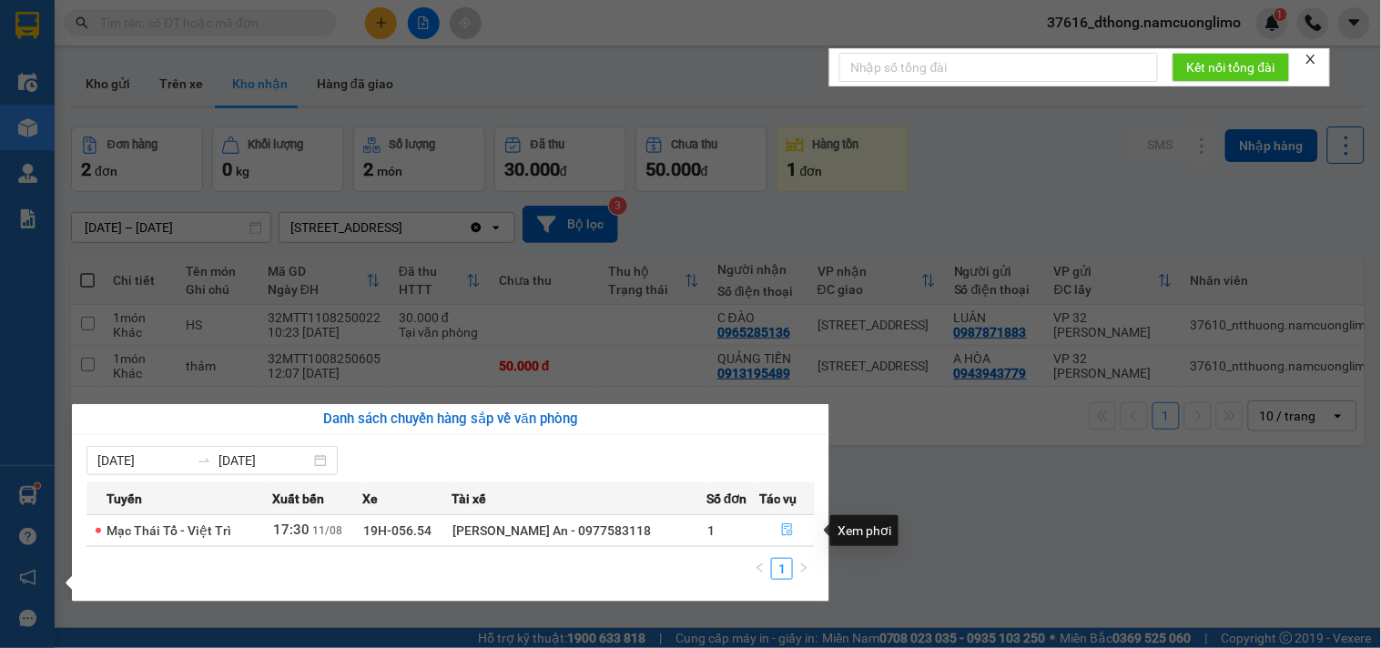
click at [785, 529] on icon "file-done" at bounding box center [787, 529] width 13 height 13
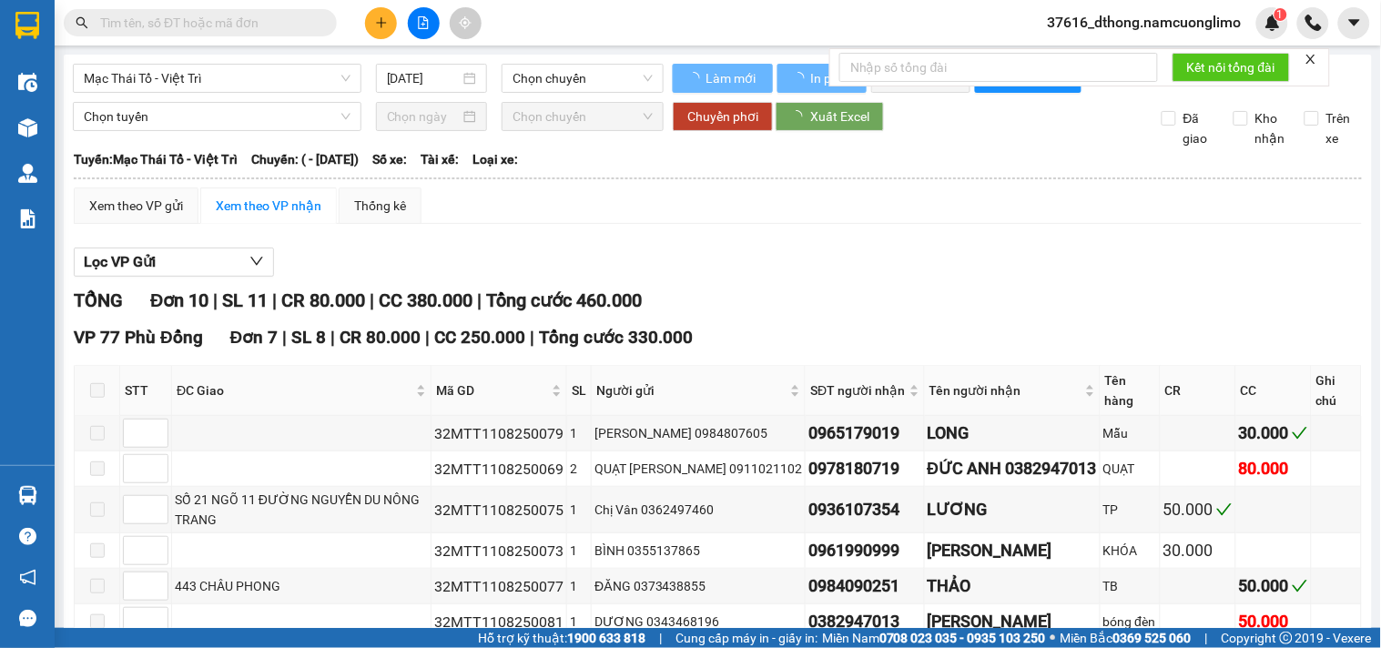
type input "11/08/2025"
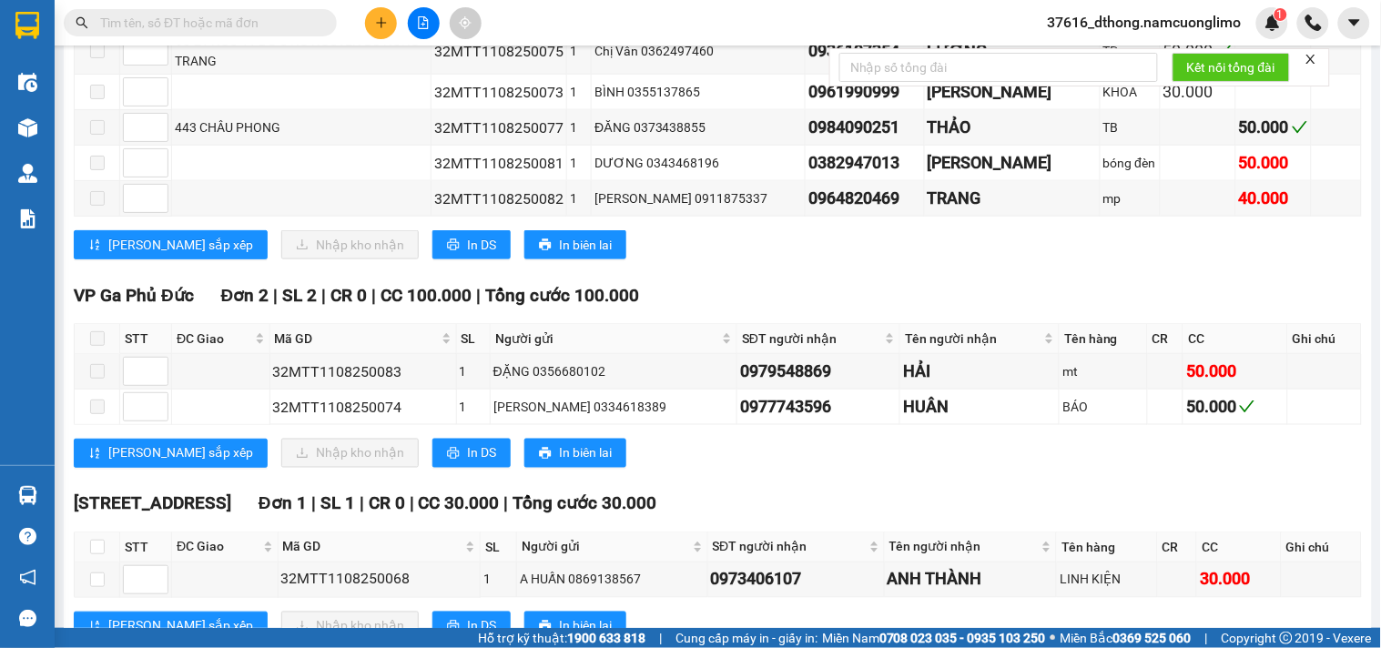
scroll to position [552, 0]
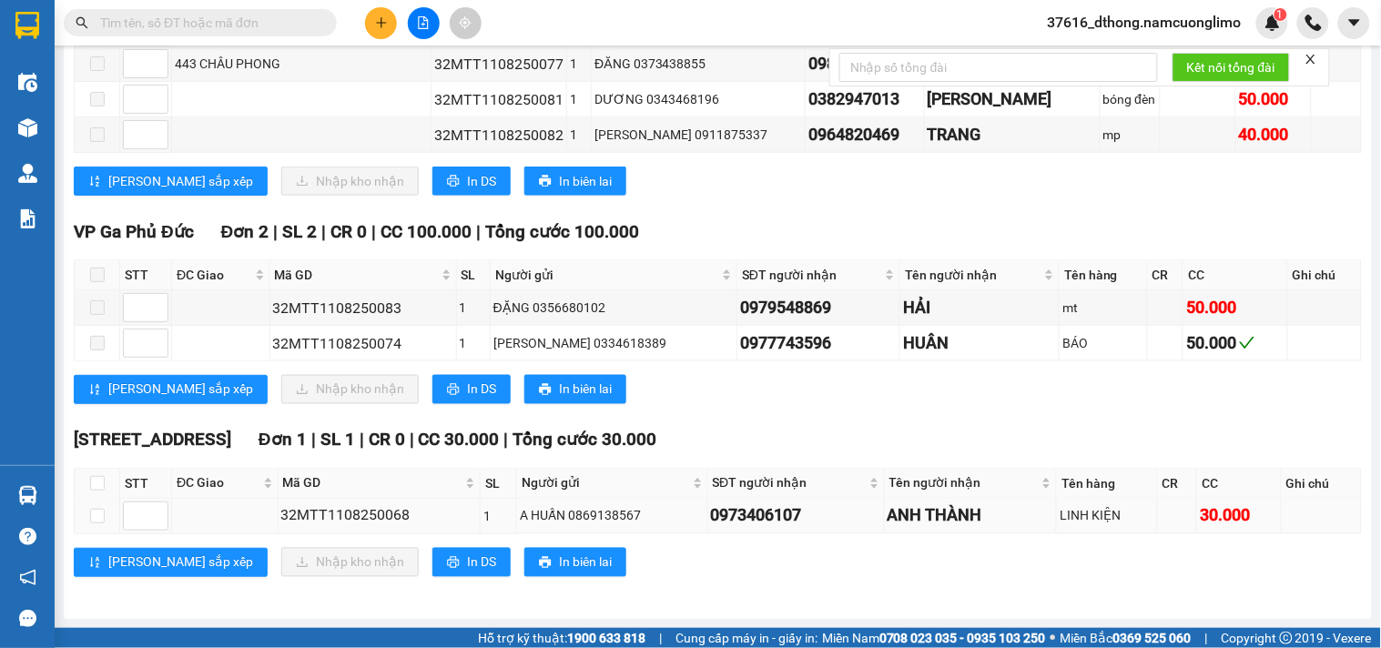
click at [87, 515] on td at bounding box center [98, 517] width 46 height 36
click at [98, 517] on input "checkbox" at bounding box center [97, 516] width 15 height 15
checkbox input "true"
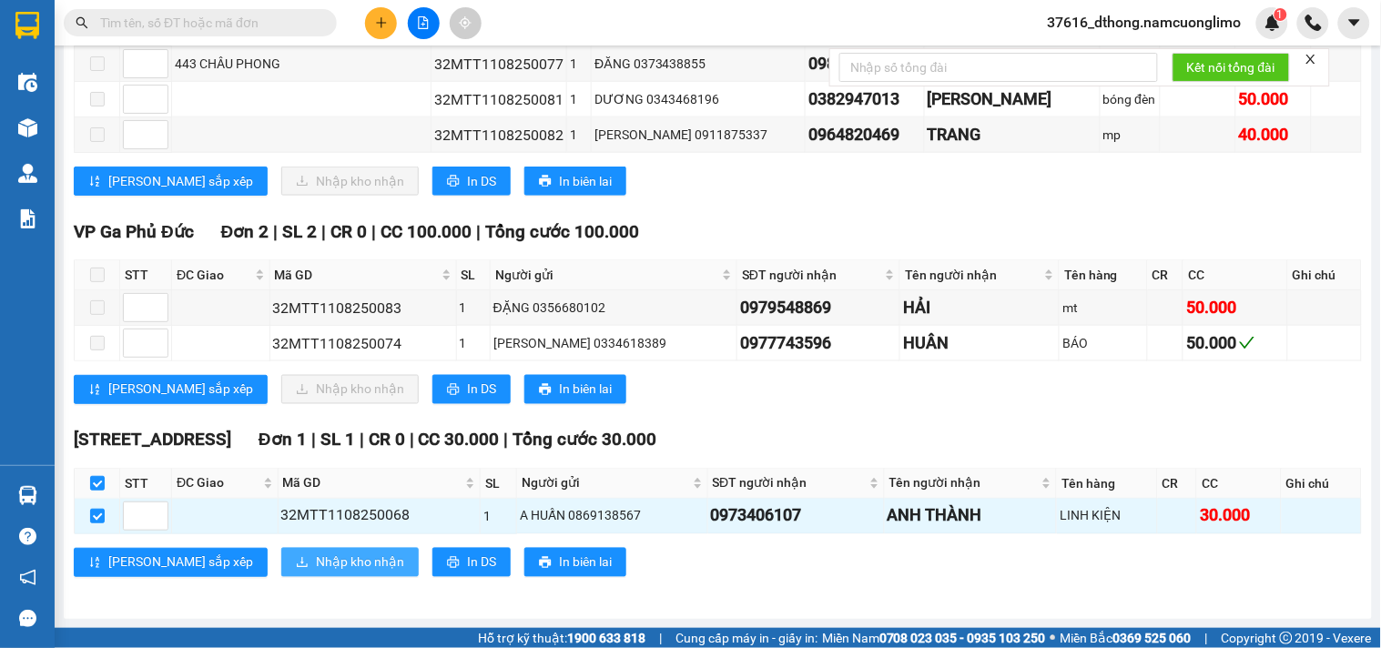
click at [316, 565] on span "Nhập kho nhận" at bounding box center [360, 563] width 88 height 20
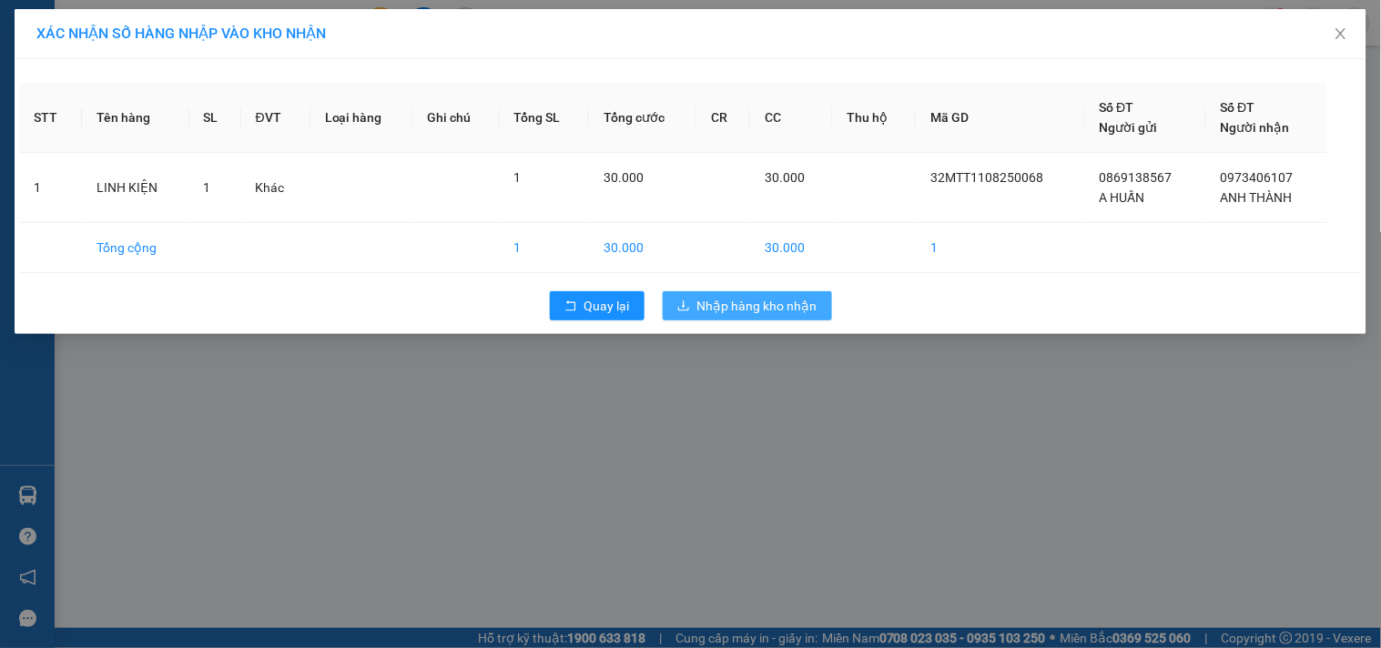
click at [757, 301] on span "Nhập hàng kho nhận" at bounding box center [757, 306] width 120 height 20
